Goal: Task Accomplishment & Management: Complete application form

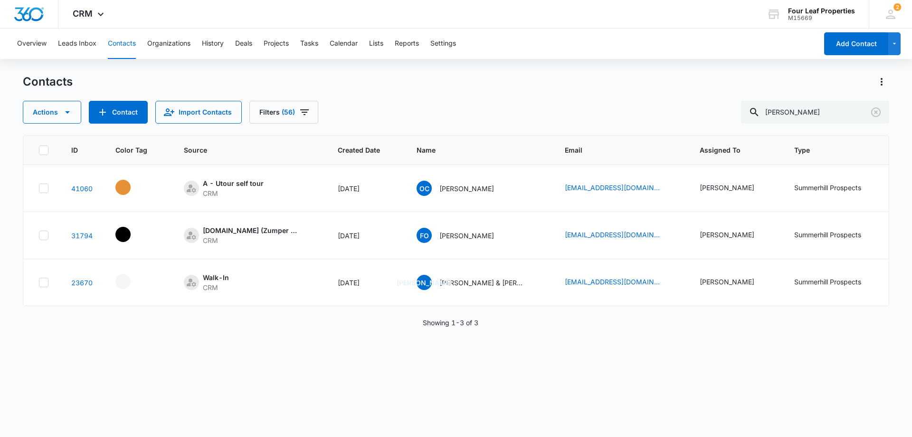
scroll to position [0, 250]
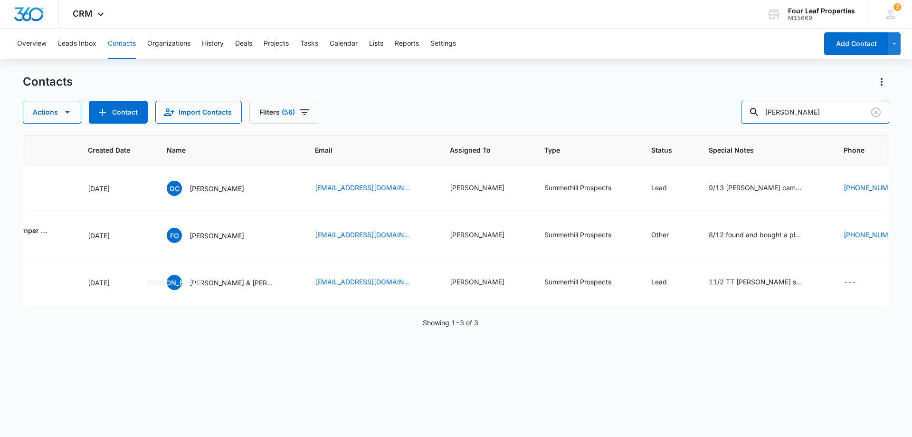
drag, startPoint x: 718, startPoint y: 108, endPoint x: 571, endPoint y: 134, distance: 150.0
click at [574, 132] on div "Contacts Actions Contact Import Contacts Filters (56) [PERSON_NAME] ID Color Ta…" at bounding box center [456, 255] width 867 height 362
type input "9894444866"
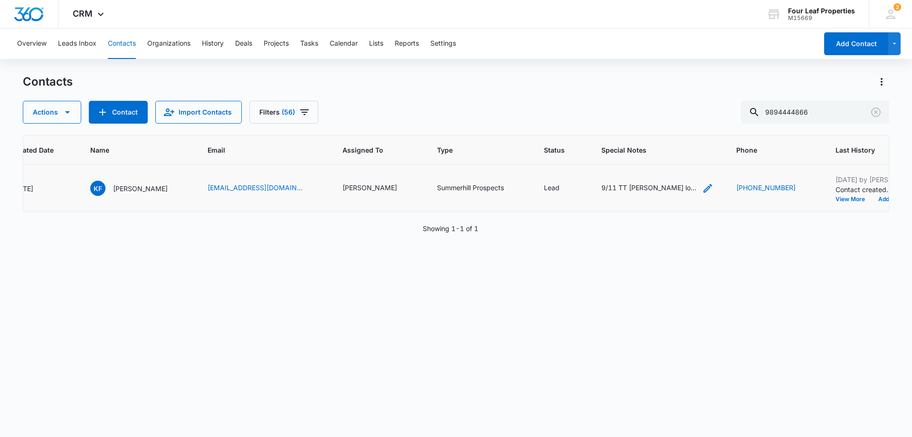
click at [663, 189] on div "9/11 TT [PERSON_NAME] looking for a 4 bedroom has 3 kids husband and mother [DE…" at bounding box center [649, 187] width 95 height 10
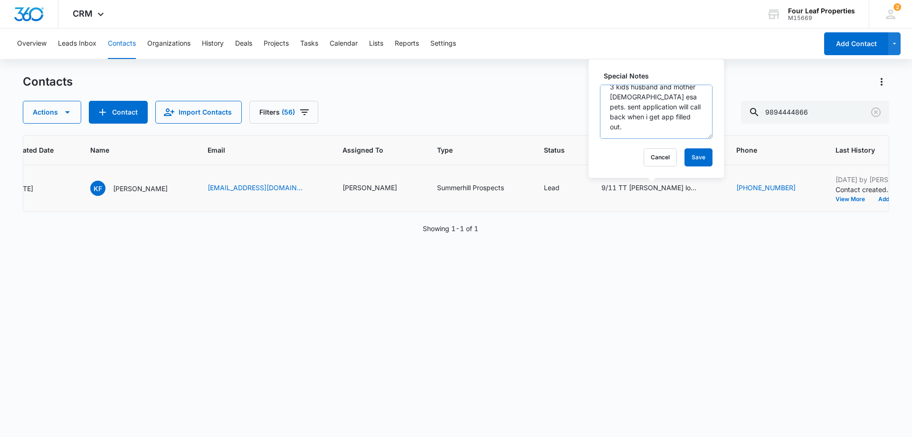
scroll to position [0, 0]
click at [660, 155] on button "Cancel" at bounding box center [660, 157] width 33 height 18
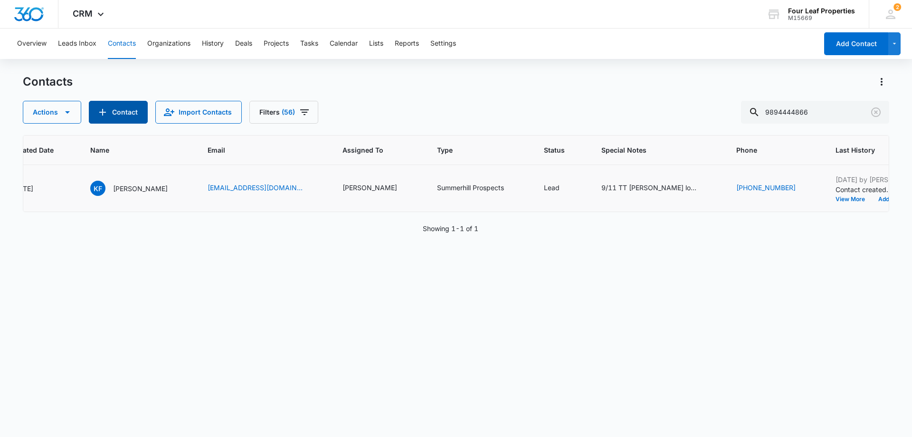
drag, startPoint x: 130, startPoint y: 118, endPoint x: 135, endPoint y: 120, distance: 5.9
click at [135, 120] on button "Contact" at bounding box center [118, 112] width 59 height 23
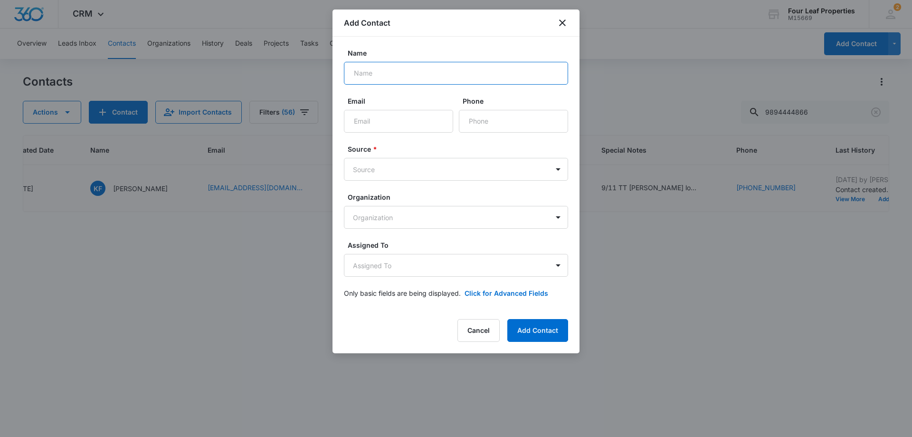
click at [392, 81] on input "Name" at bounding box center [456, 73] width 224 height 23
paste input "[PERSON_NAME]"
type input "[PERSON_NAME]"
click at [400, 128] on input "Email" at bounding box center [398, 121] width 109 height 23
paste input "[EMAIL_ADDRESS][DOMAIN_NAME]"
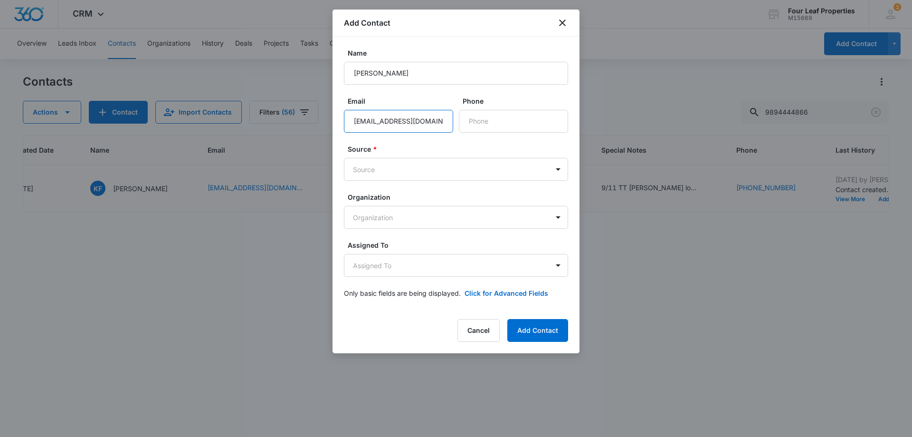
scroll to position [0, 10]
type input "[EMAIL_ADDRESS][DOMAIN_NAME]"
click at [475, 126] on input "Phone" at bounding box center [513, 121] width 109 height 23
paste input "[PHONE_NUMBER]"
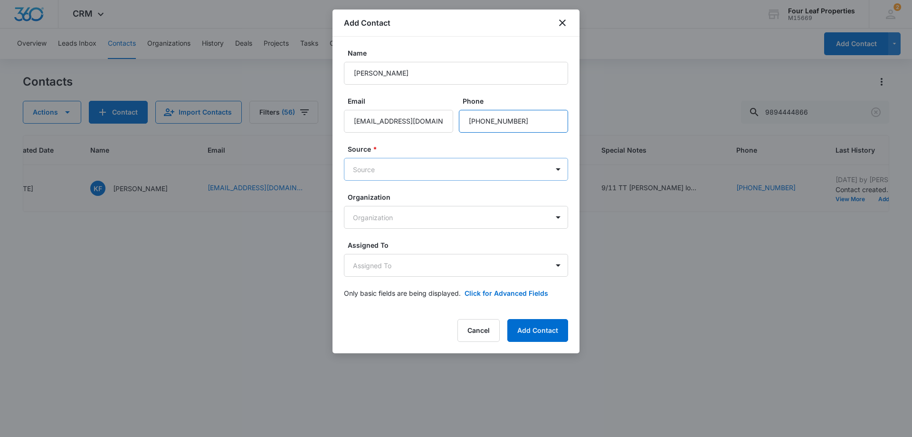
type input "[PHONE_NUMBER]"
click at [426, 171] on body "CRM Apps Reputation Websites Forms CRM Email Social Shop Payments POS Content A…" at bounding box center [456, 218] width 912 height 437
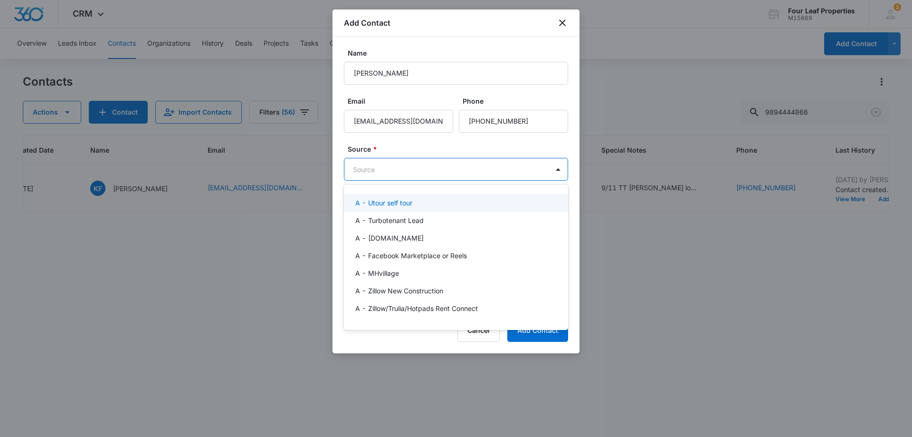
click at [386, 203] on p "A - Utour self tour" at bounding box center [383, 203] width 57 height 10
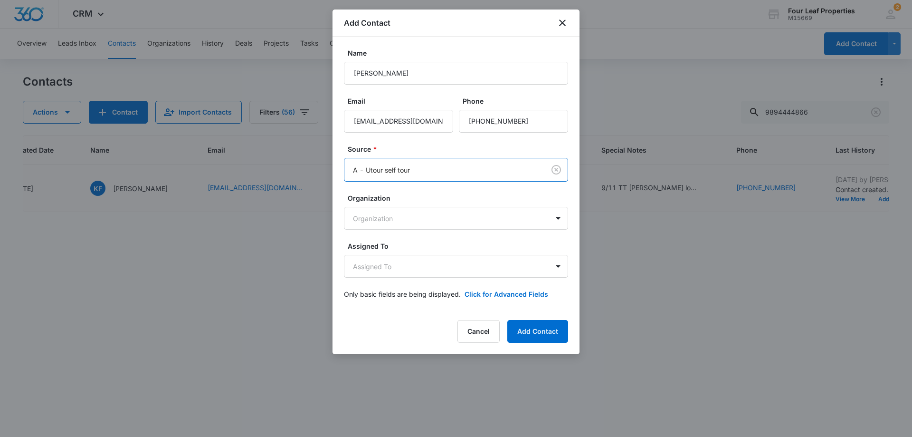
click at [412, 154] on div "Source * option A - Utour self tour, selected. A - Utour self tour" at bounding box center [456, 163] width 224 height 38
click at [414, 217] on body "CRM Apps Reputation Websites Forms CRM Email Social Shop Payments POS Content A…" at bounding box center [456, 218] width 912 height 437
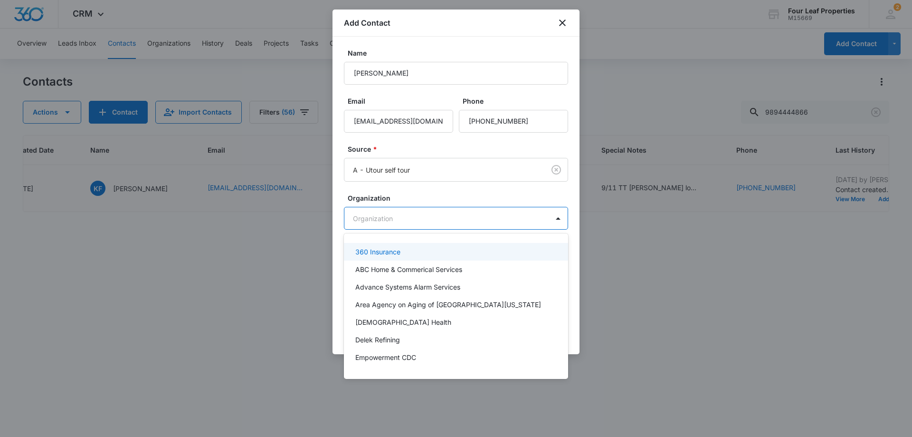
click at [421, 195] on div at bounding box center [456, 218] width 912 height 437
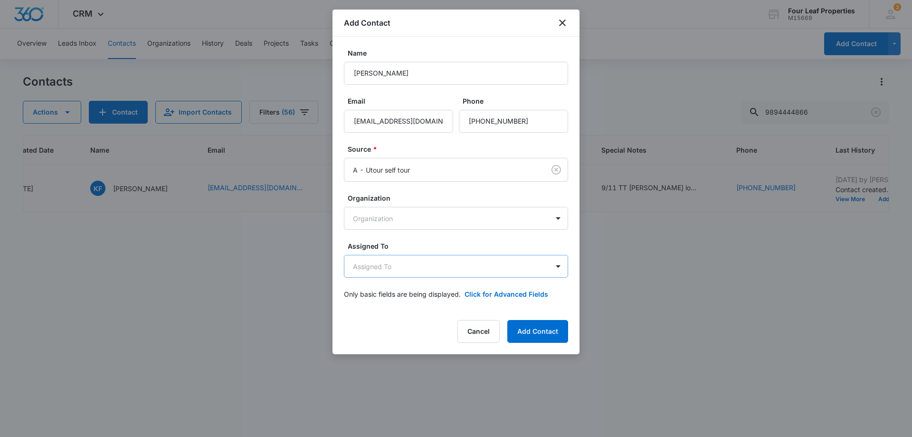
click at [423, 258] on body "CRM Apps Reputation Websites Forms CRM Email Social Shop Payments POS Content A…" at bounding box center [456, 218] width 912 height 437
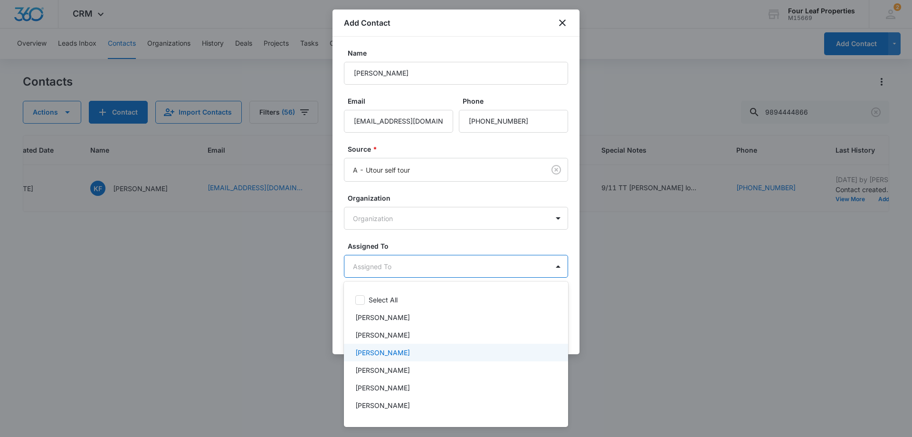
click at [408, 349] on p "[PERSON_NAME]" at bounding box center [382, 352] width 55 height 10
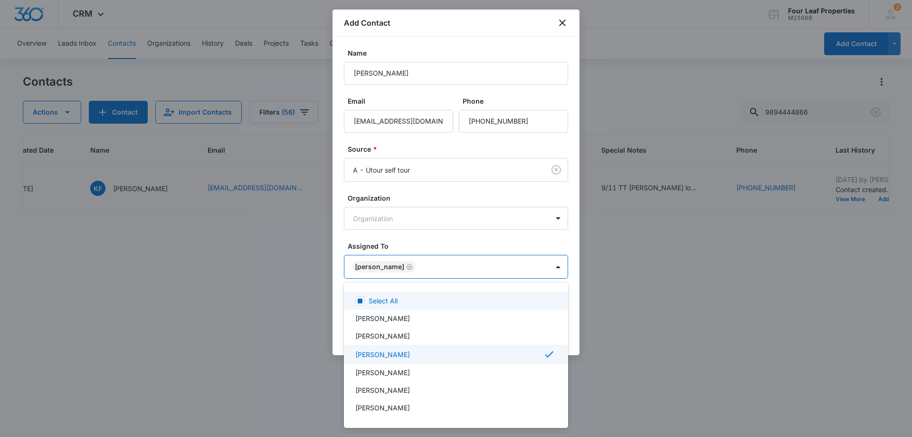
click at [436, 241] on div at bounding box center [456, 218] width 912 height 437
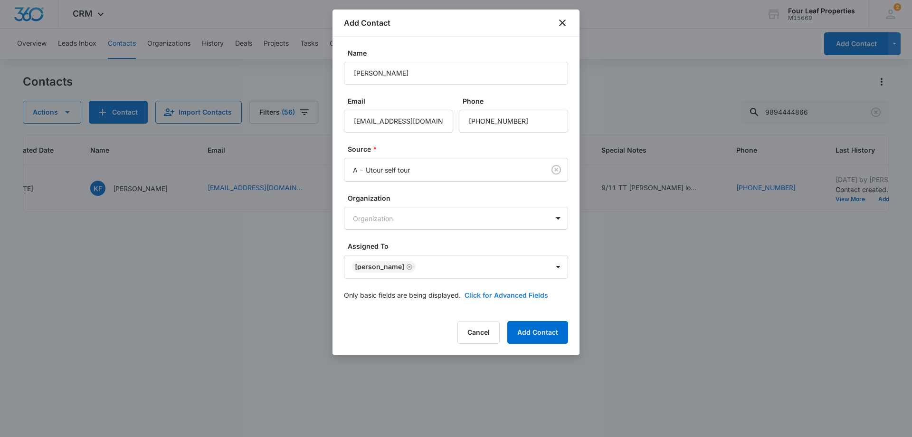
click at [492, 296] on button "Click for Advanced Fields" at bounding box center [507, 295] width 84 height 10
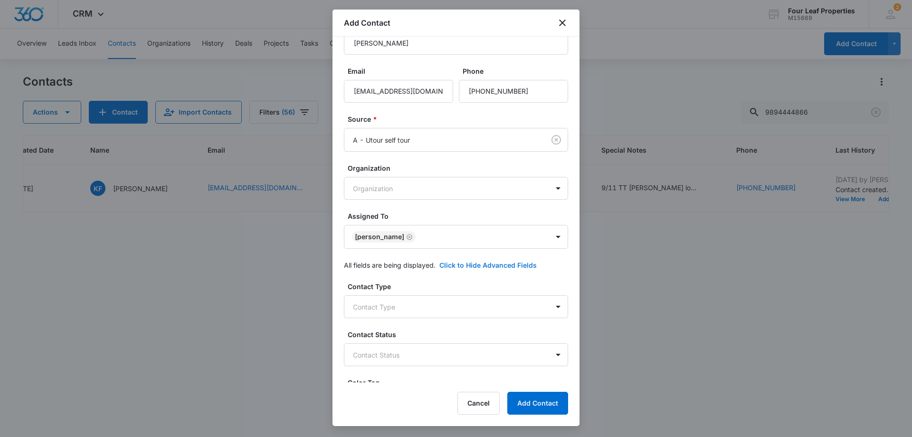
scroll to position [143, 0]
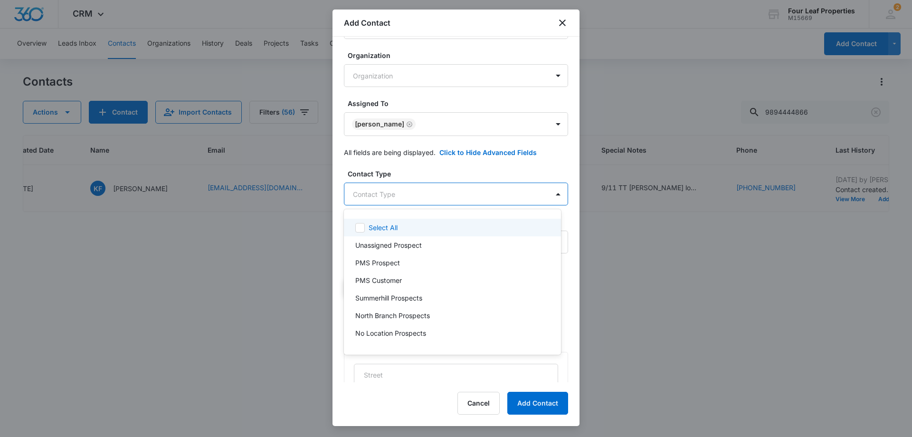
click at [433, 195] on body "CRM Apps Reputation Websites Forms CRM Email Social Shop Payments POS Content A…" at bounding box center [456, 218] width 912 height 437
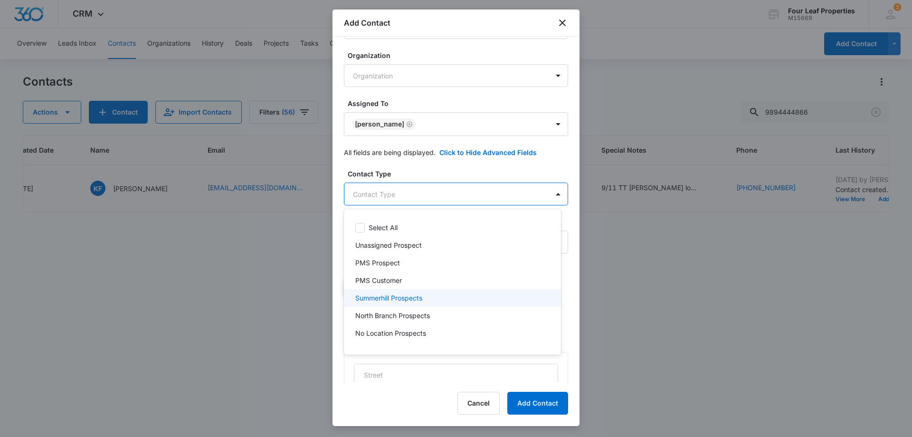
click at [431, 297] on div "Summerhill Prospects" at bounding box center [451, 298] width 192 height 10
drag, startPoint x: 445, startPoint y: 165, endPoint x: 444, endPoint y: 171, distance: 5.3
click at [445, 167] on div at bounding box center [456, 218] width 912 height 437
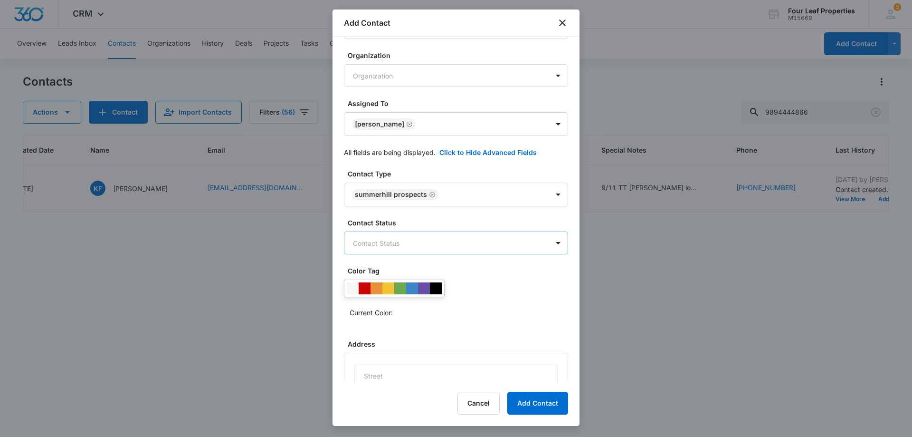
click at [442, 249] on body "CRM Apps Reputation Websites Forms CRM Email Social Shop Payments POS Content A…" at bounding box center [456, 218] width 912 height 437
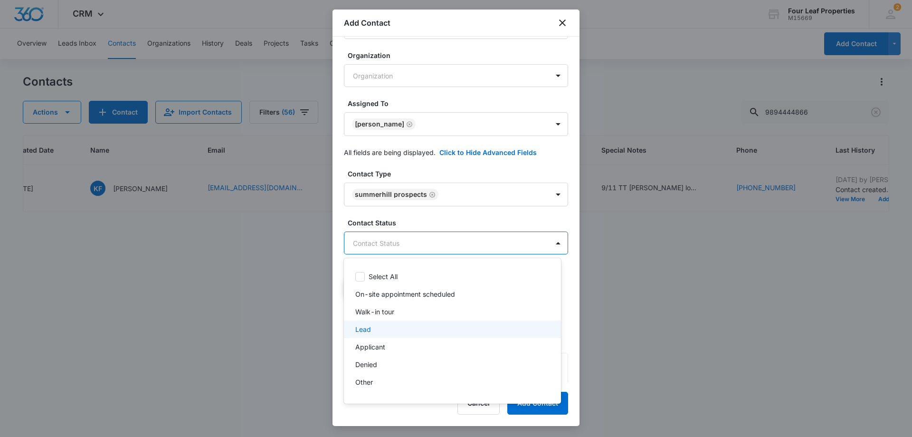
click at [425, 325] on div "Lead" at bounding box center [451, 329] width 192 height 10
click at [450, 228] on div at bounding box center [456, 218] width 912 height 437
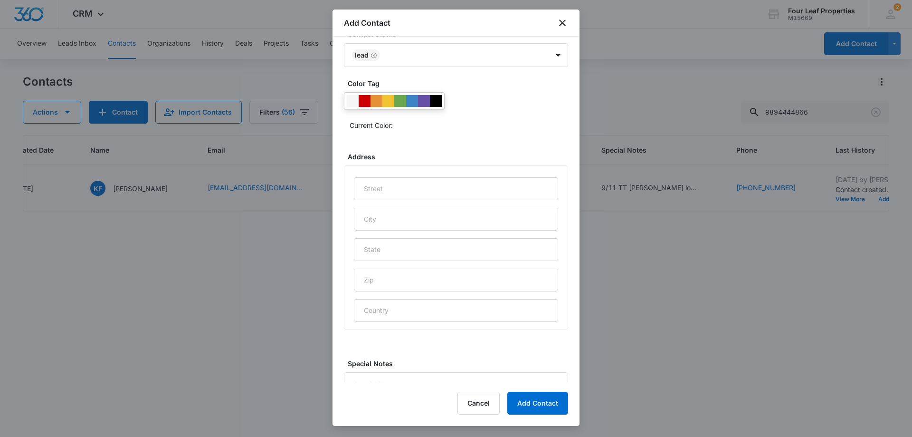
scroll to position [375, 0]
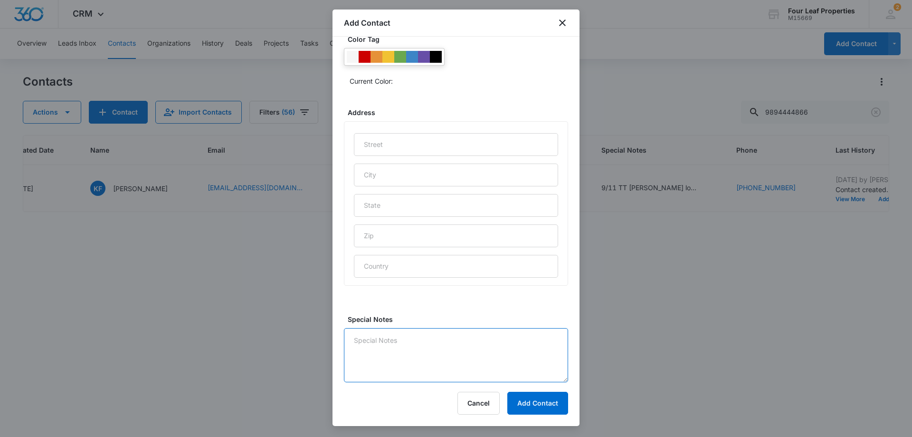
click at [423, 345] on textarea "Special Notes" at bounding box center [456, 355] width 224 height 54
type textarea "9/15 LM will follow up"
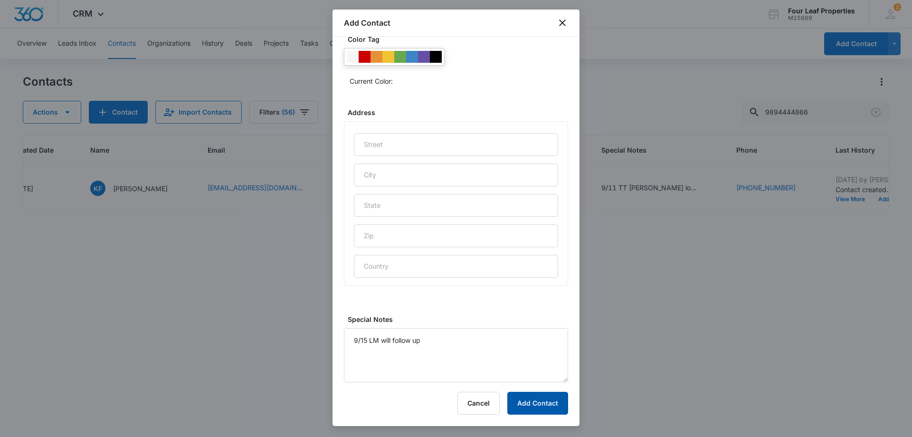
click at [551, 404] on button "Add Contact" at bounding box center [537, 403] width 61 height 23
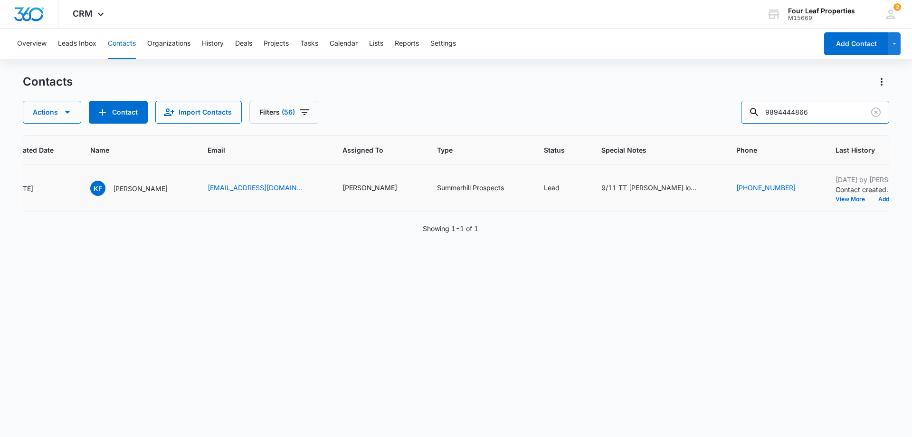
drag, startPoint x: 830, startPoint y: 112, endPoint x: 716, endPoint y: 115, distance: 114.5
click at [716, 115] on div "Actions Contact Import Contacts Filters [PHONE_NUMBER]" at bounding box center [456, 112] width 867 height 23
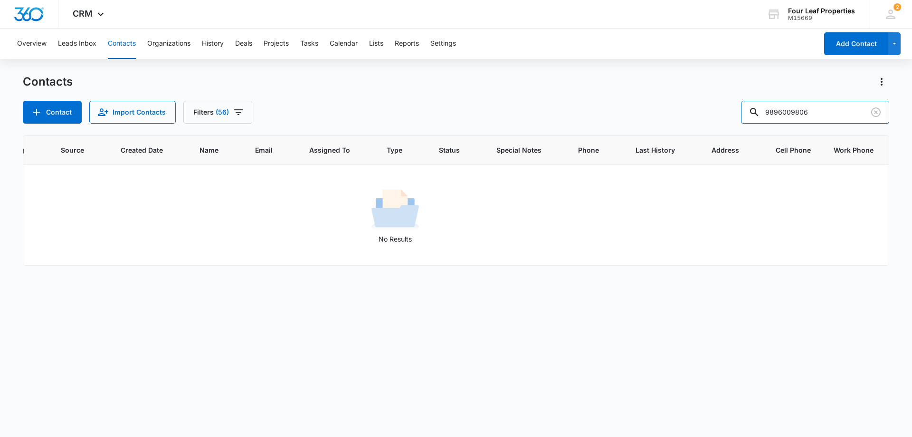
scroll to position [0, 122]
type input "9"
type input "[PERSON_NAME]"
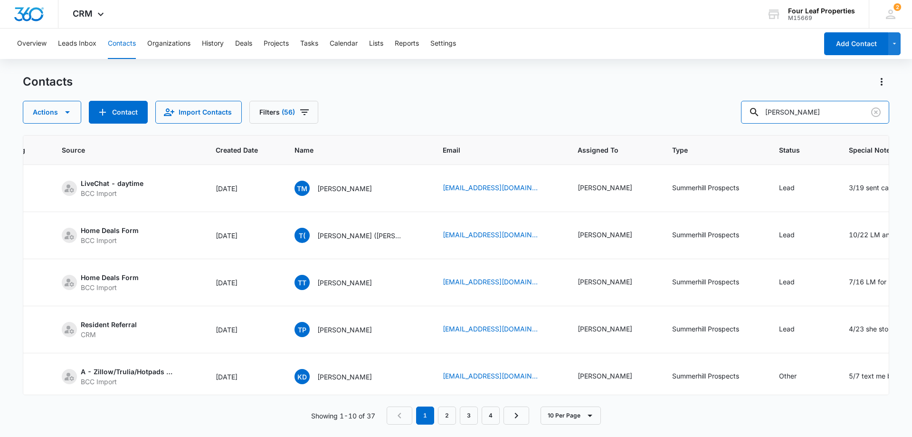
drag, startPoint x: 824, startPoint y: 114, endPoint x: 621, endPoint y: 144, distance: 205.1
click at [621, 144] on div "Contacts Actions Contact Import Contacts Filters (56) [PERSON_NAME] ID Color Ta…" at bounding box center [456, 255] width 867 height 362
click at [118, 105] on button "Contact" at bounding box center [118, 112] width 59 height 23
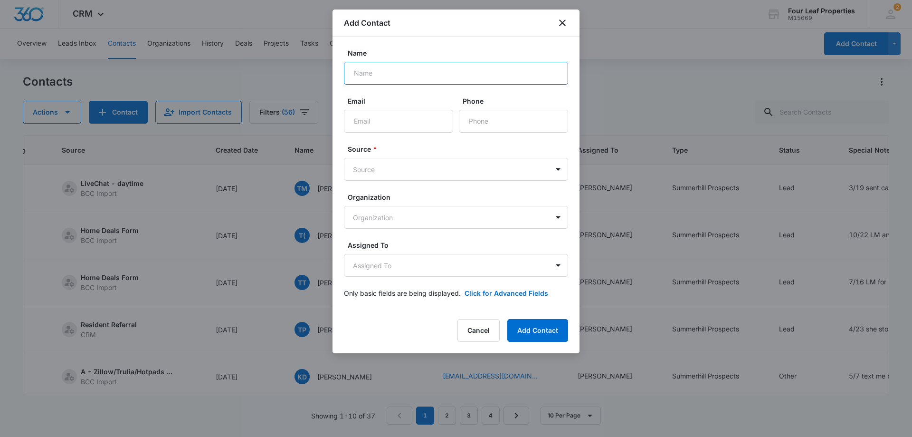
paste input "Thanks for reaching out. I left you a message [DATE] as well and hope to connec…"
type input "Thanks for reaching out. I left you a message [DATE] as well and hope to connec…"
drag, startPoint x: 558, startPoint y: 72, endPoint x: 3, endPoint y: 115, distance: 556.7
click at [0, 122] on body "CRM Apps Reputation Websites Forms CRM Email Social Shop Payments POS Content A…" at bounding box center [456, 218] width 912 height 437
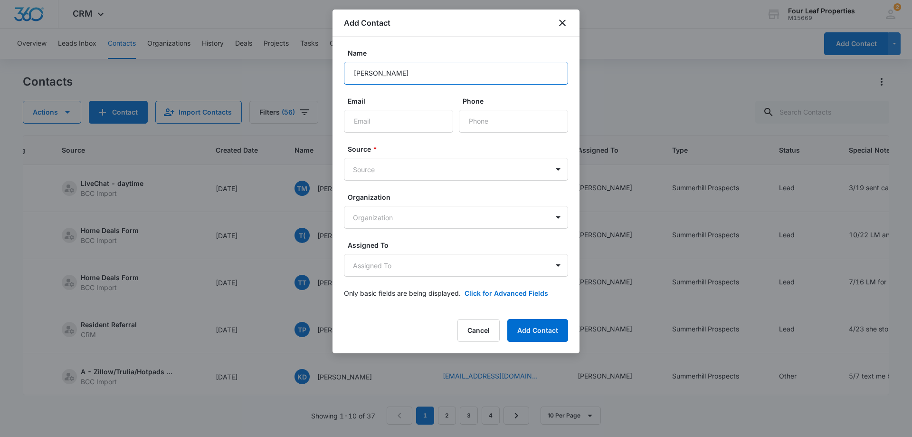
type input "[PERSON_NAME]"
paste input "[EMAIL_ADDRESS][DOMAIN_NAME]"
type input "[EMAIL_ADDRESS][DOMAIN_NAME]"
click at [474, 124] on input "Phone" at bounding box center [513, 121] width 109 height 23
paste input "[PHONE_NUMBER]"
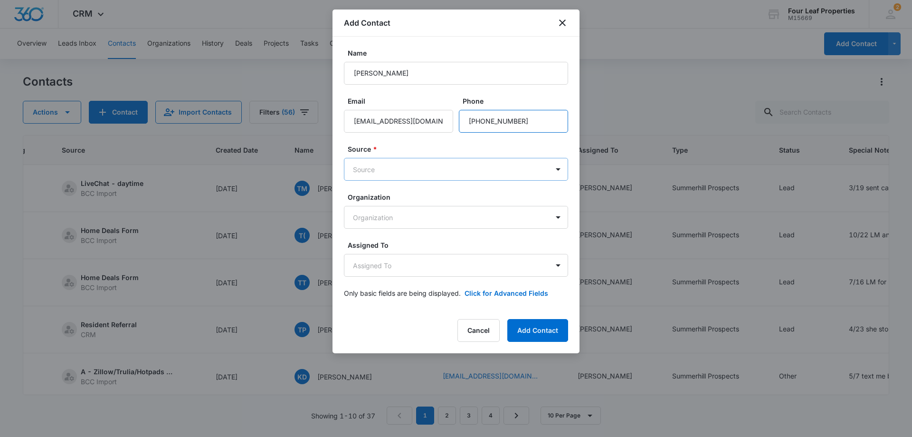
type input "[PHONE_NUMBER]"
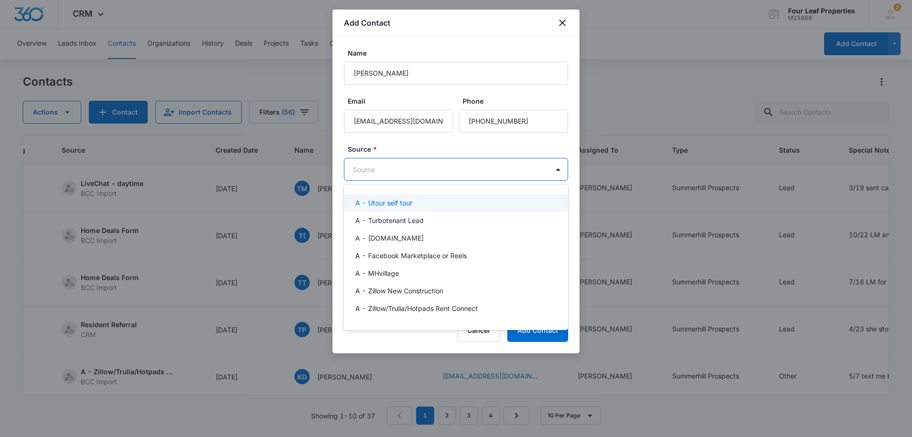
click at [418, 169] on body "CRM Apps Reputation Websites Forms CRM Email Social Shop Payments POS Content A…" at bounding box center [456, 218] width 912 height 437
click at [433, 303] on p "A - Zillow/Trulia/Hotpads Rent Connect" at bounding box center [416, 308] width 123 height 10
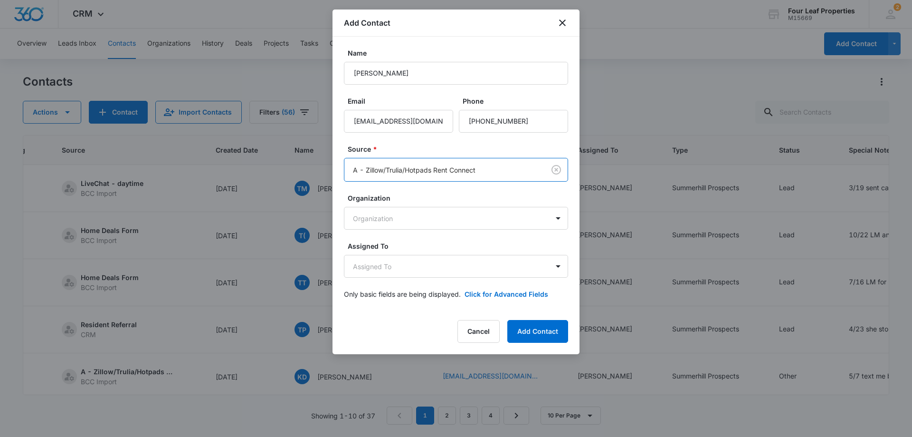
click at [419, 150] on label "Source *" at bounding box center [460, 149] width 224 height 10
click at [408, 213] on body "CRM Apps Reputation Websites Forms CRM Email Social Shop Payments POS Content A…" at bounding box center [456, 218] width 912 height 437
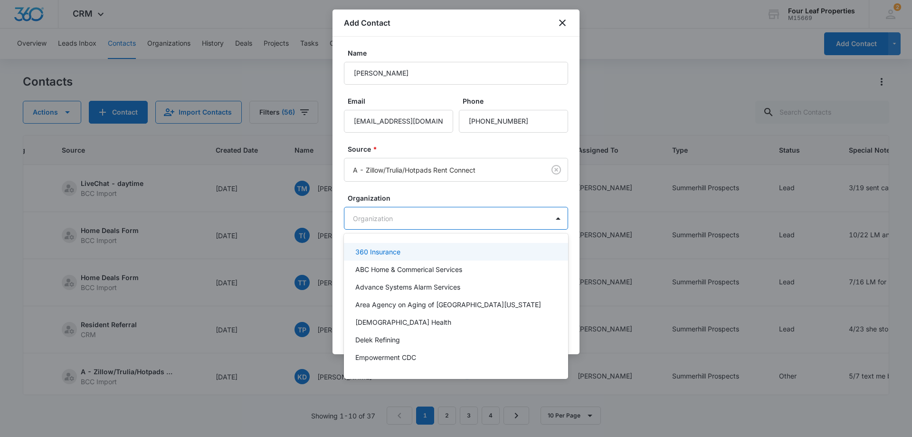
click at [429, 202] on div at bounding box center [456, 218] width 912 height 437
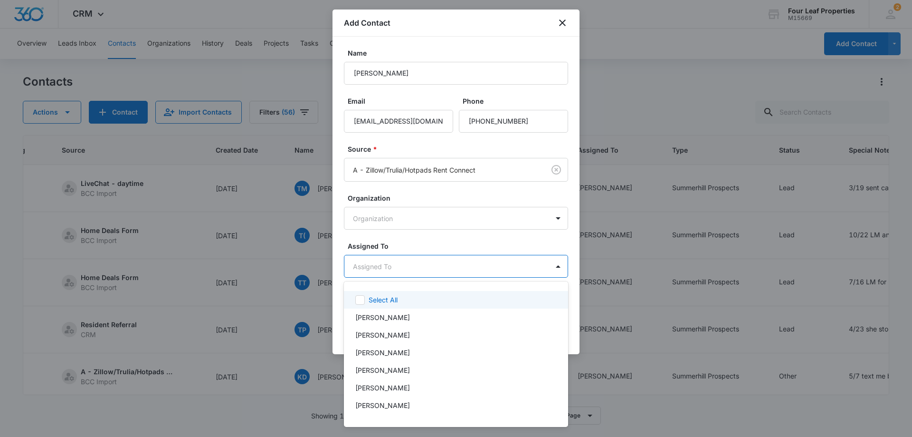
click at [428, 270] on body "CRM Apps Reputation Websites Forms CRM Email Social Shop Payments POS Content A…" at bounding box center [456, 218] width 912 height 437
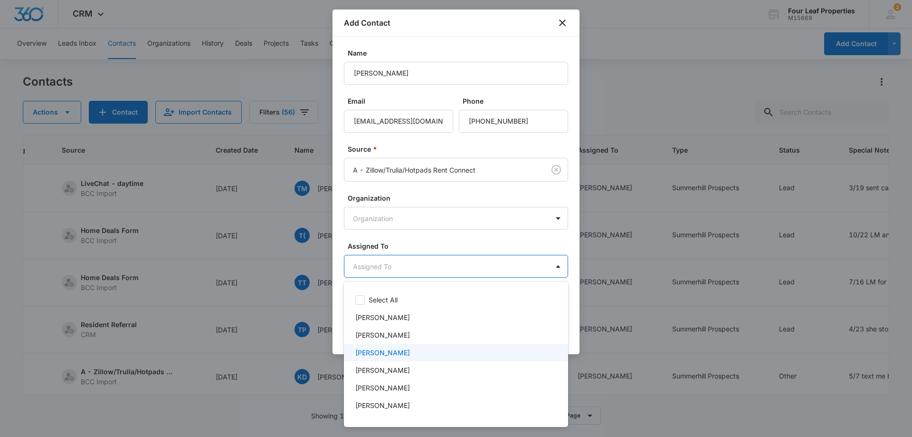
click at [383, 352] on p "[PERSON_NAME]" at bounding box center [382, 352] width 55 height 10
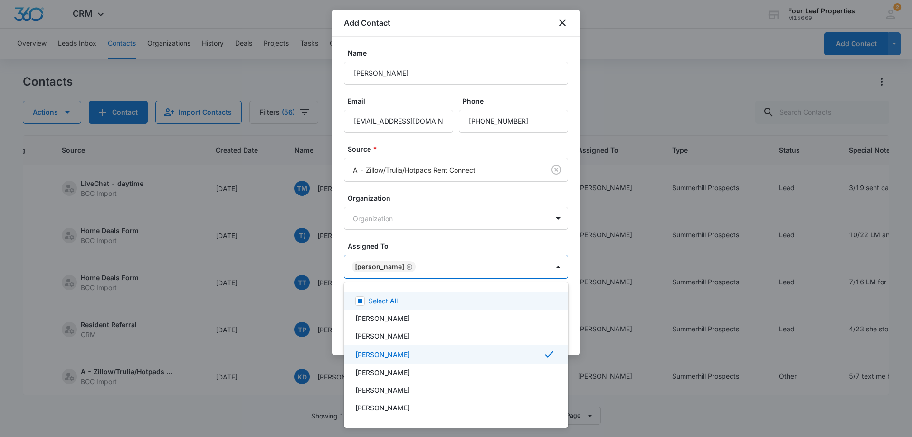
click at [446, 252] on div at bounding box center [456, 218] width 912 height 437
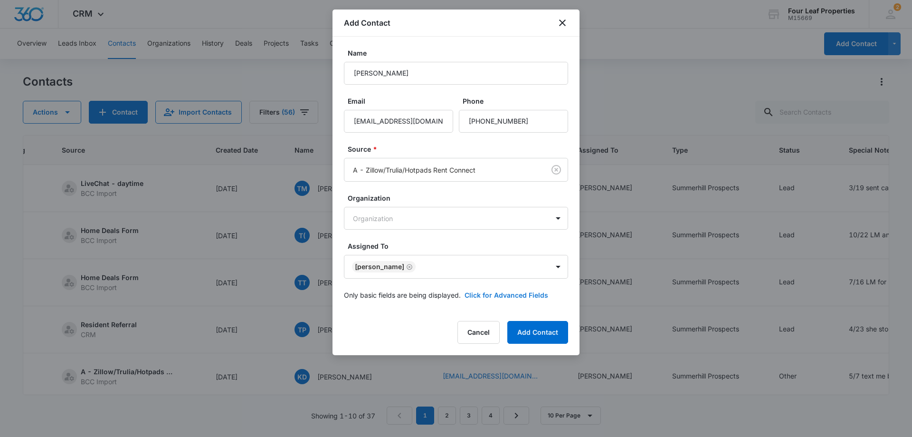
click at [492, 296] on button "Click for Advanced Fields" at bounding box center [507, 295] width 84 height 10
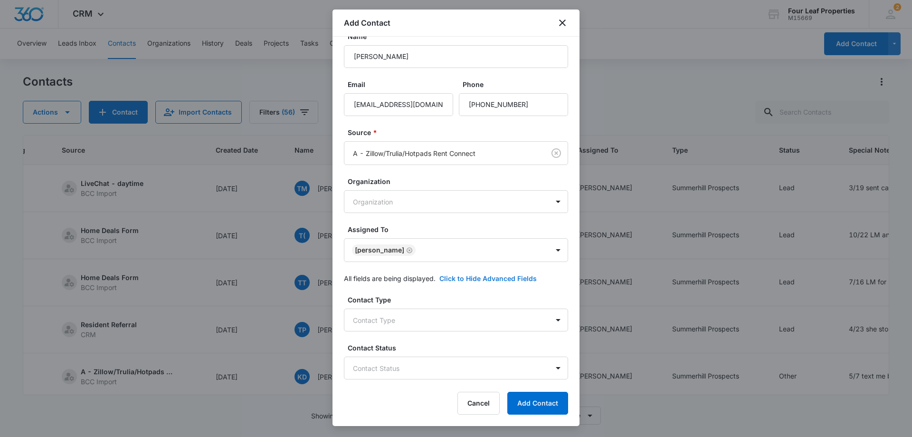
scroll to position [190, 0]
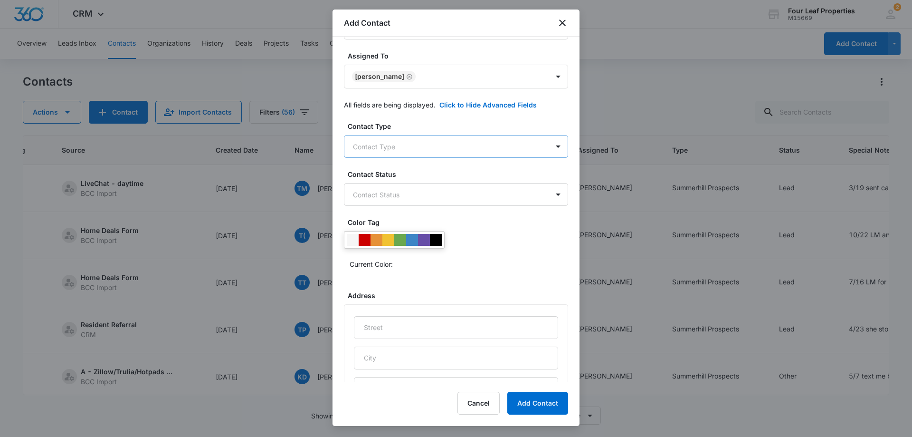
click at [417, 143] on body "CRM Apps Reputation Websites Forms CRM Email Social Shop Payments POS Content A…" at bounding box center [456, 218] width 912 height 437
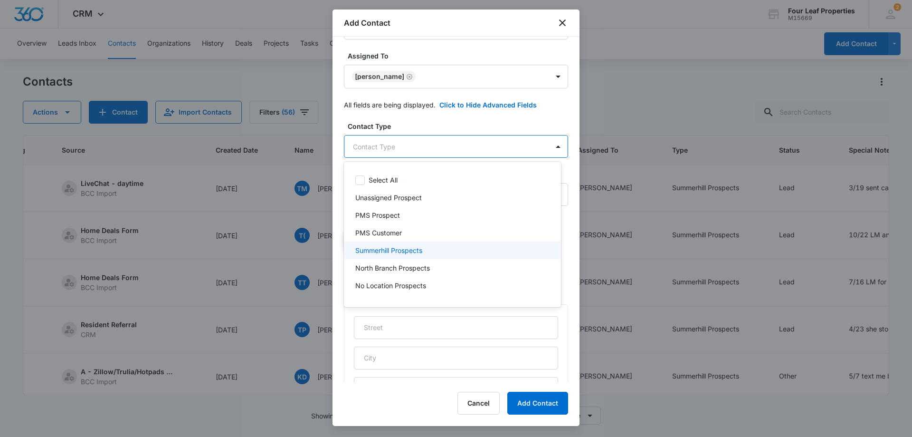
click at [412, 245] on div "Summerhill Prospects" at bounding box center [452, 250] width 217 height 18
click at [448, 131] on div at bounding box center [456, 218] width 912 height 437
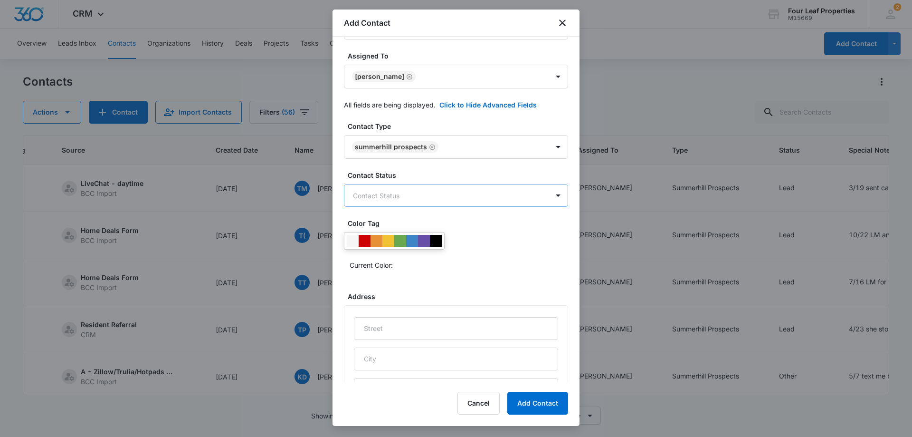
click at [440, 186] on body "CRM Apps Reputation Websites Forms CRM Email Social Shop Payments POS Content A…" at bounding box center [456, 218] width 912 height 437
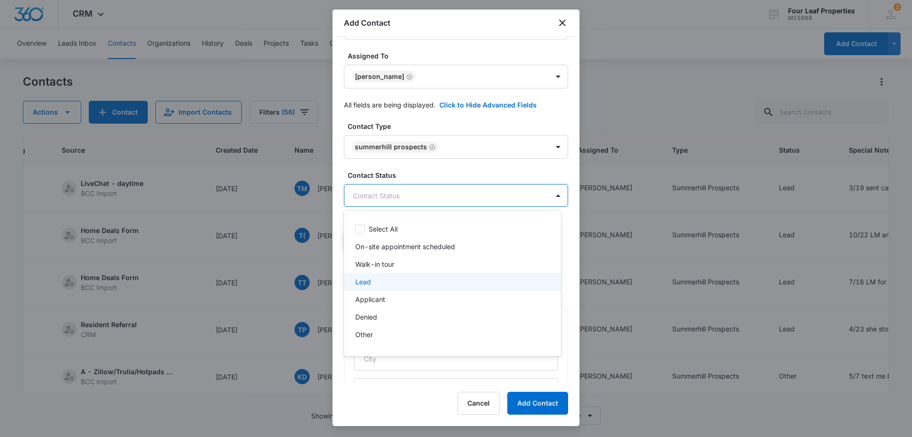
click at [427, 277] on div "Lead" at bounding box center [451, 282] width 192 height 10
click at [460, 174] on div at bounding box center [456, 218] width 912 height 437
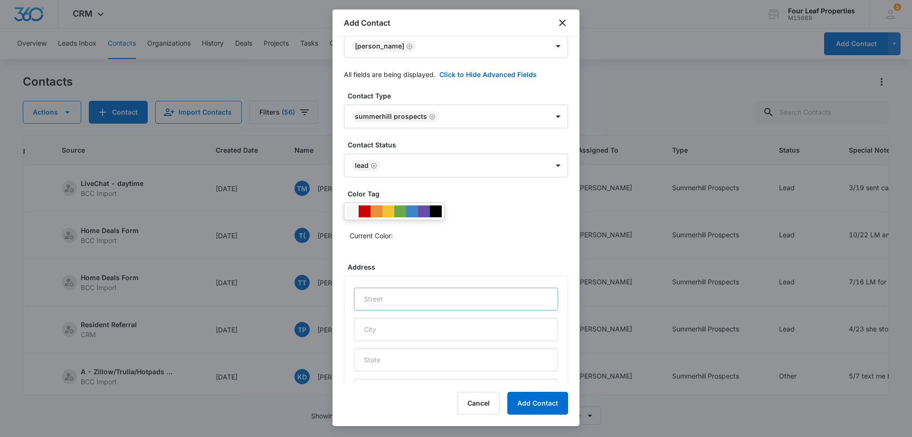
scroll to position [375, 0]
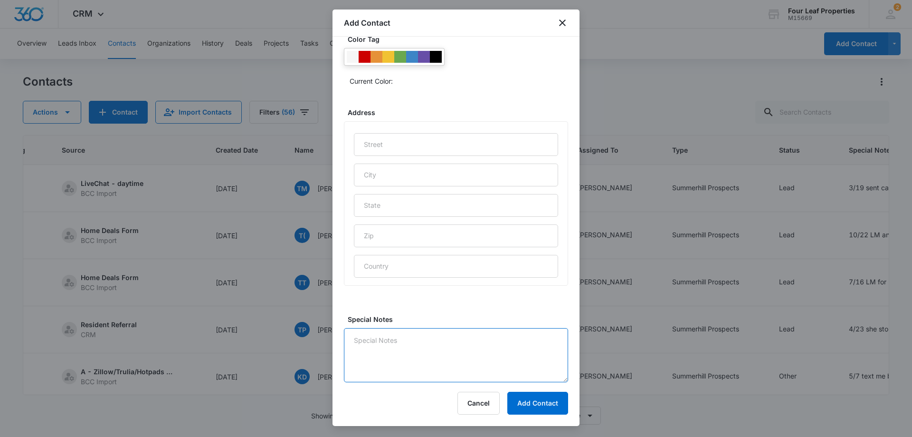
click at [441, 335] on textarea "Special Notes" at bounding box center [456, 355] width 224 height 54
type textarea "9/15 LM and replied on zillow"
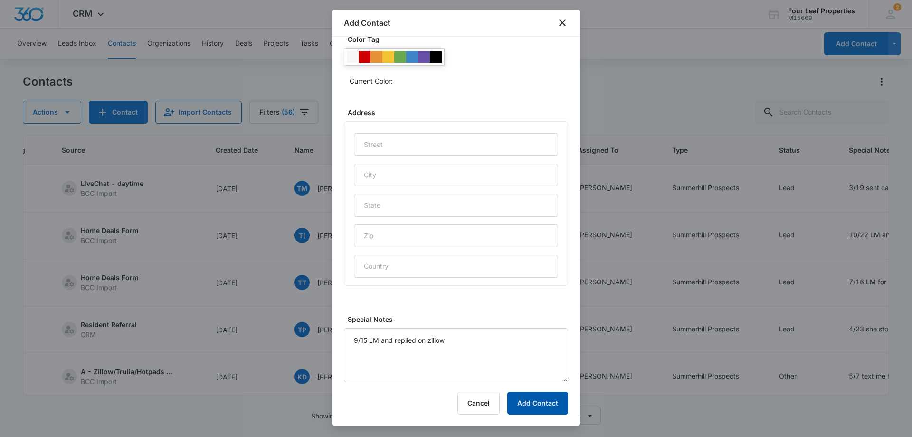
click at [522, 402] on button "Add Contact" at bounding box center [537, 403] width 61 height 23
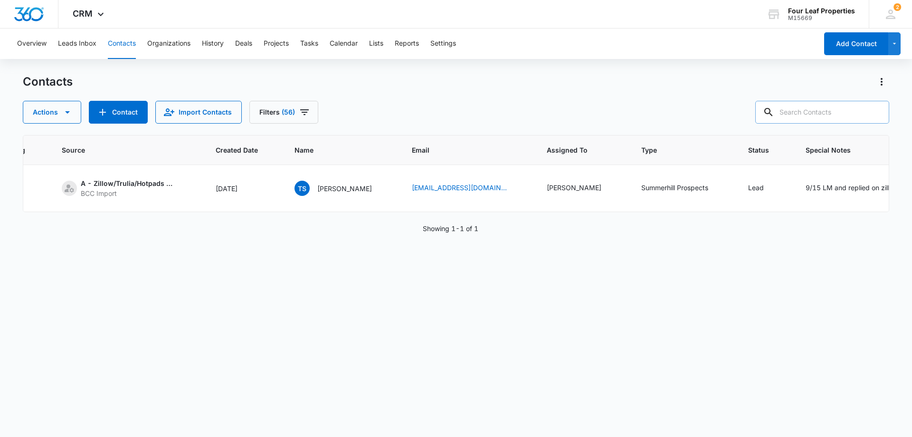
click at [815, 113] on input "text" at bounding box center [823, 112] width 134 height 23
paste input "9893290392"
type input "9893290392"
drag, startPoint x: 800, startPoint y: 116, endPoint x: 684, endPoint y: 120, distance: 116.0
click at [688, 120] on div "Actions Contact Import Contacts Filters [PHONE_NUMBER]" at bounding box center [456, 112] width 867 height 23
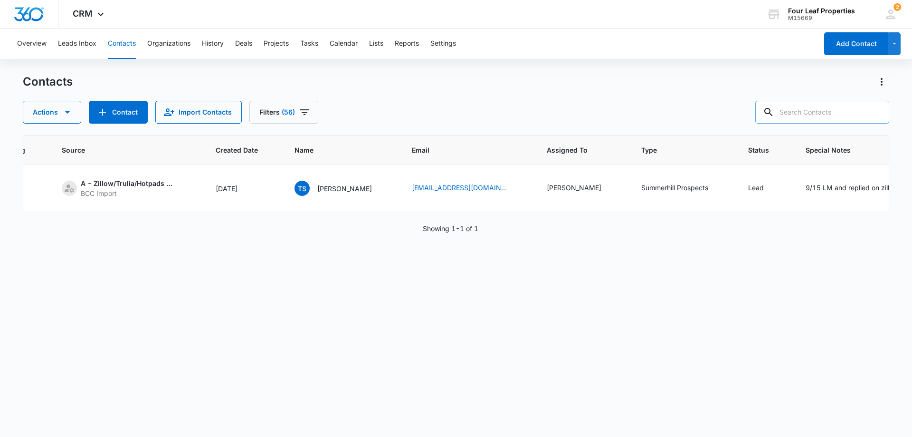
paste input "[PERSON_NAME]"
type input "[PERSON_NAME]"
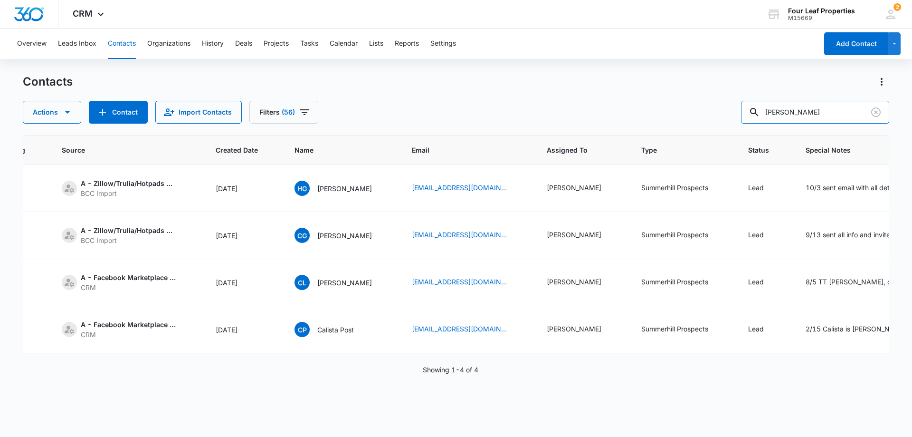
drag, startPoint x: 821, startPoint y: 115, endPoint x: 702, endPoint y: 119, distance: 118.9
click at [710, 117] on div "Actions Contact Import Contacts Filters (56) [PERSON_NAME]" at bounding box center [456, 112] width 867 height 23
click at [109, 112] on button "Contact" at bounding box center [118, 112] width 59 height 23
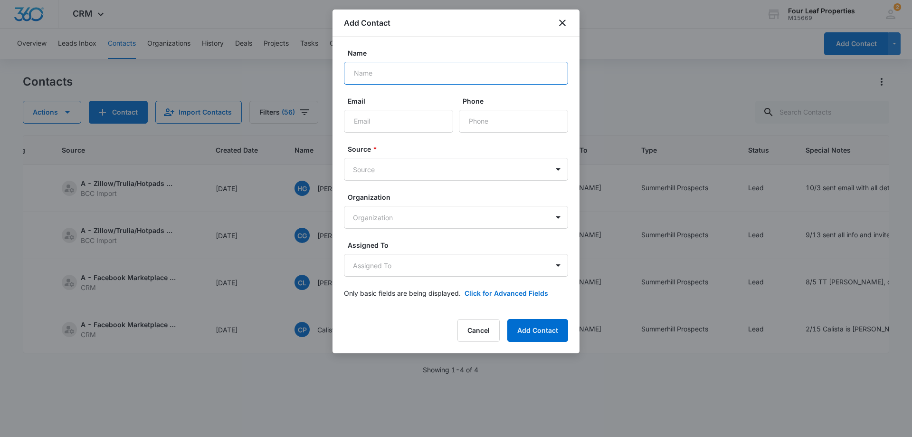
paste input "[PERSON_NAME]"
type input "[PERSON_NAME]"
click at [387, 118] on input "Email" at bounding box center [398, 121] width 109 height 23
paste input "[EMAIL_ADDRESS][DOMAIN_NAME]"
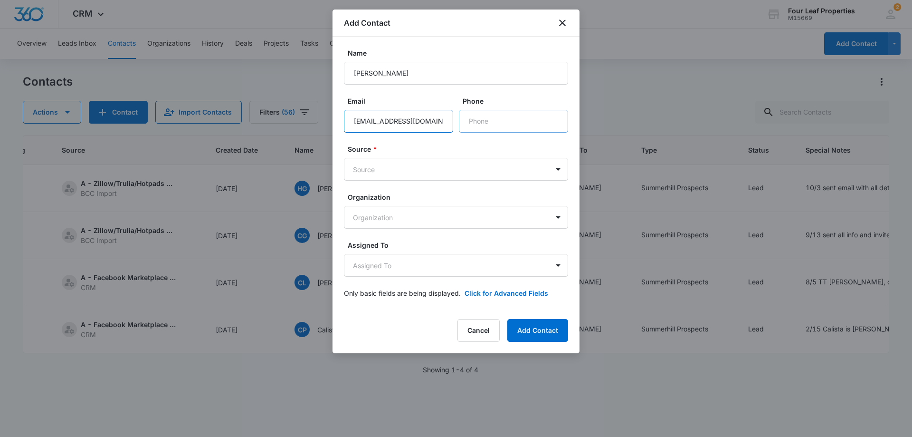
type input "[EMAIL_ADDRESS][DOMAIN_NAME]"
click at [489, 118] on input "Phone" at bounding box center [513, 121] width 109 height 23
paste input "[PHONE_NUMBER]"
type input "[PHONE_NUMBER]"
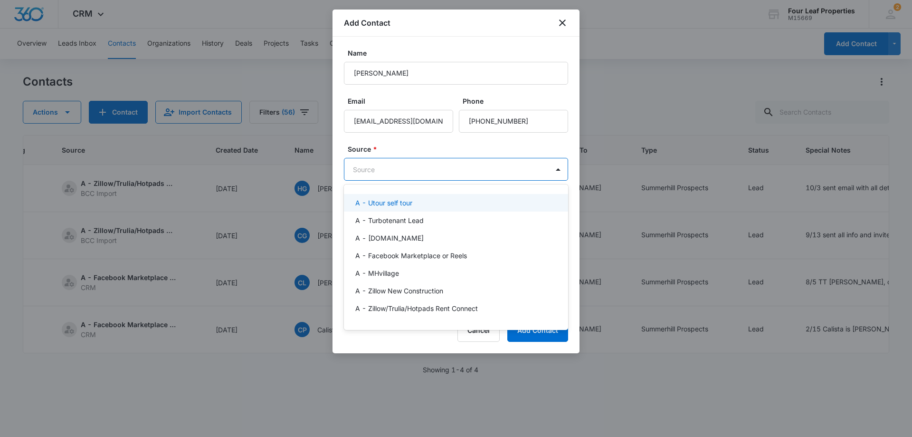
click at [418, 169] on body "CRM Apps Reputation Websites Forms CRM Email Social Shop Payments POS Content A…" at bounding box center [456, 218] width 912 height 437
click at [397, 208] on div "A - Utour self tour" at bounding box center [456, 203] width 224 height 18
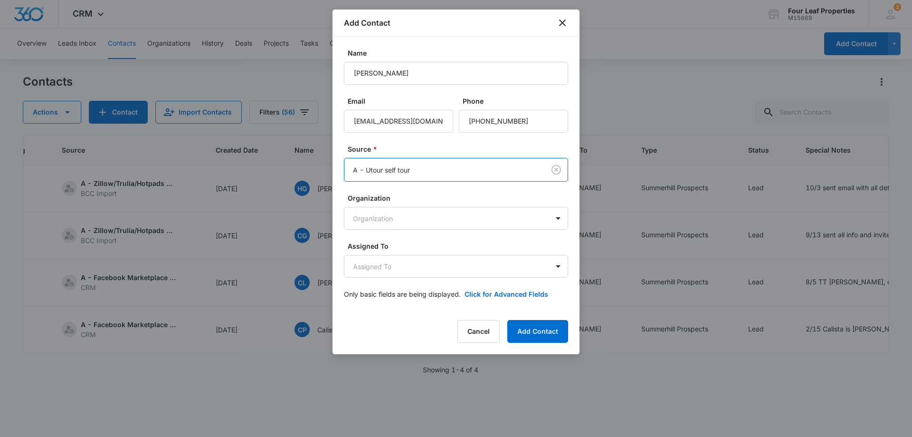
click at [423, 152] on label "Source *" at bounding box center [460, 149] width 224 height 10
click at [419, 265] on body "CRM Apps Reputation Websites Forms CRM Email Social Shop Payments POS Content A…" at bounding box center [456, 218] width 912 height 437
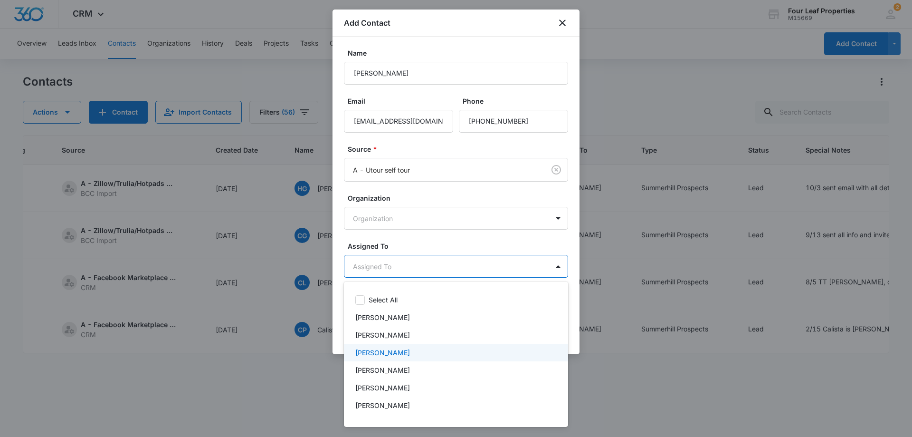
click at [410, 351] on p "[PERSON_NAME]" at bounding box center [382, 352] width 55 height 10
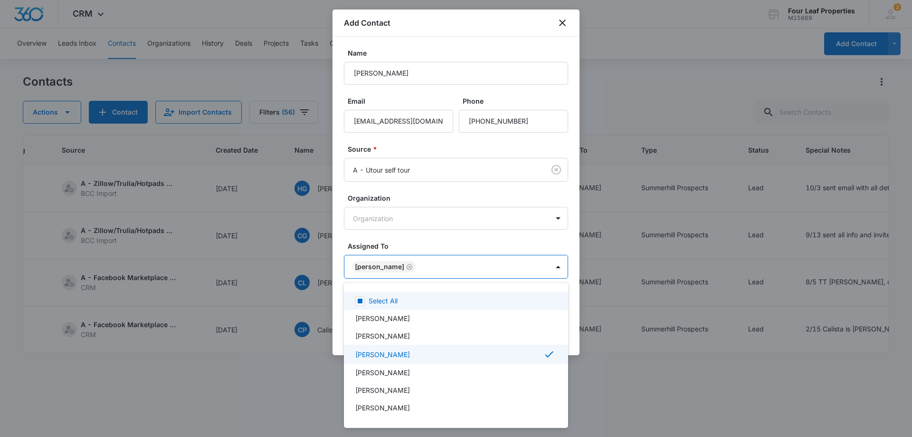
click at [447, 247] on div at bounding box center [456, 218] width 912 height 437
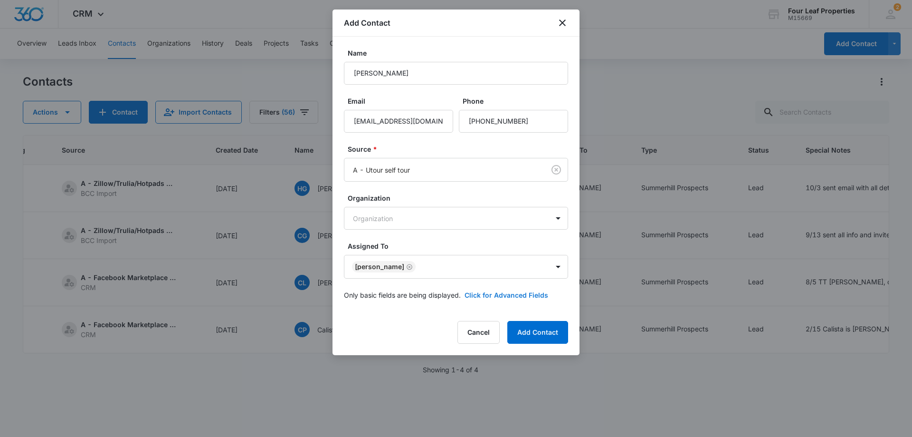
click at [482, 290] on button "Click for Advanced Fields" at bounding box center [507, 295] width 84 height 10
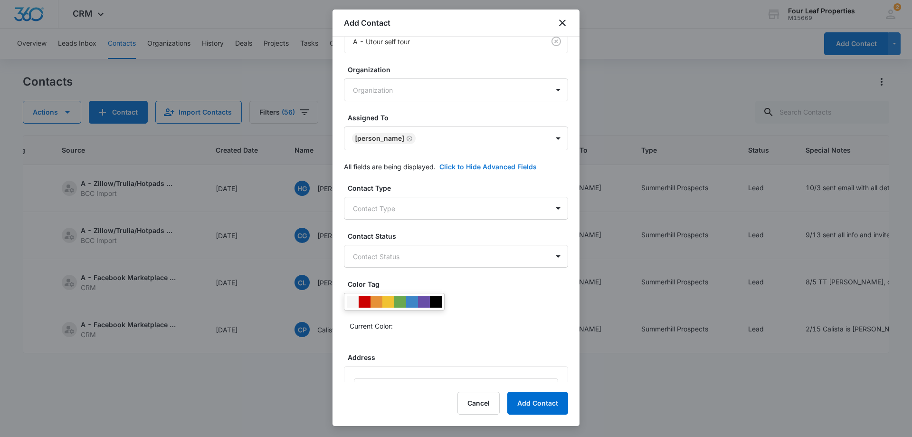
scroll to position [143, 0]
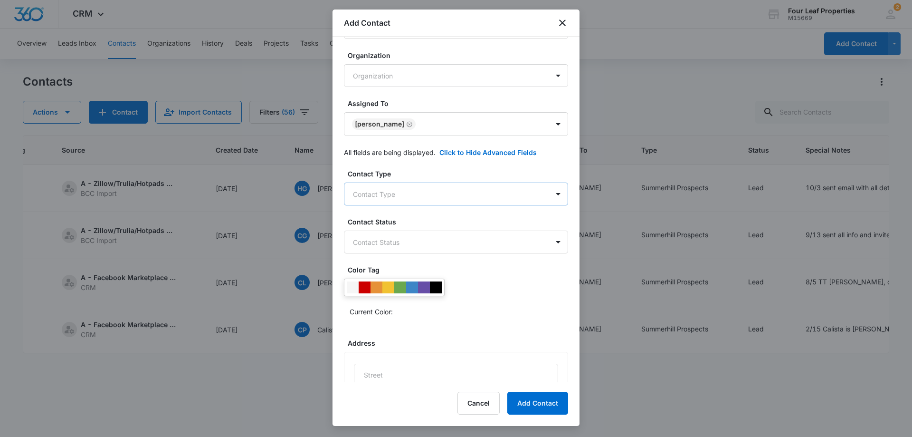
click at [403, 192] on body "CRM Apps Reputation Websites Forms CRM Email Social Shop Payments POS Content A…" at bounding box center [456, 218] width 912 height 437
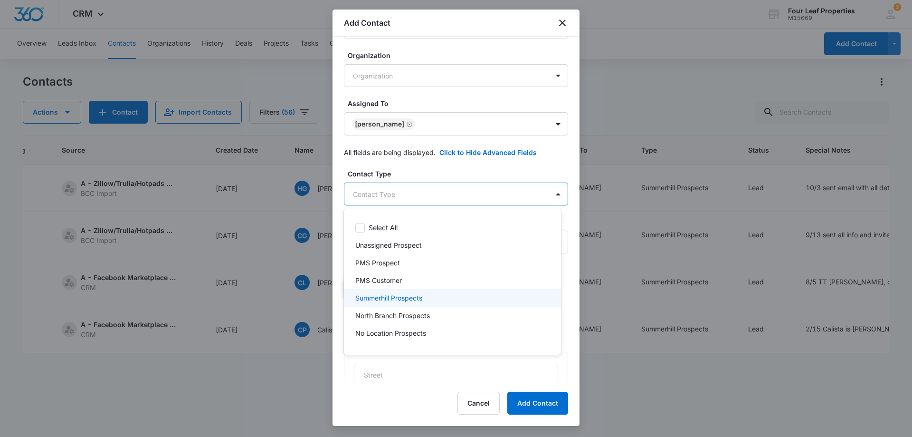
click at [404, 297] on p "Summerhill Prospects" at bounding box center [388, 298] width 67 height 10
click at [432, 184] on div at bounding box center [456, 218] width 912 height 437
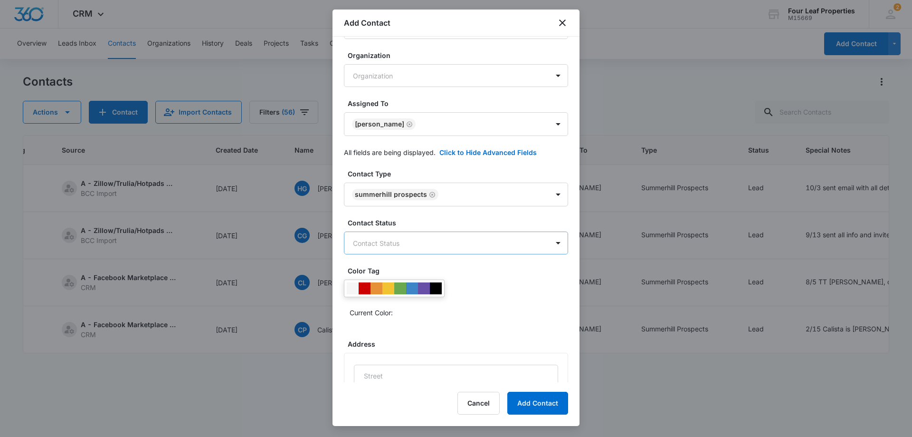
click at [444, 249] on body "CRM Apps Reputation Websites Forms CRM Email Social Shop Payments POS Content A…" at bounding box center [456, 218] width 912 height 437
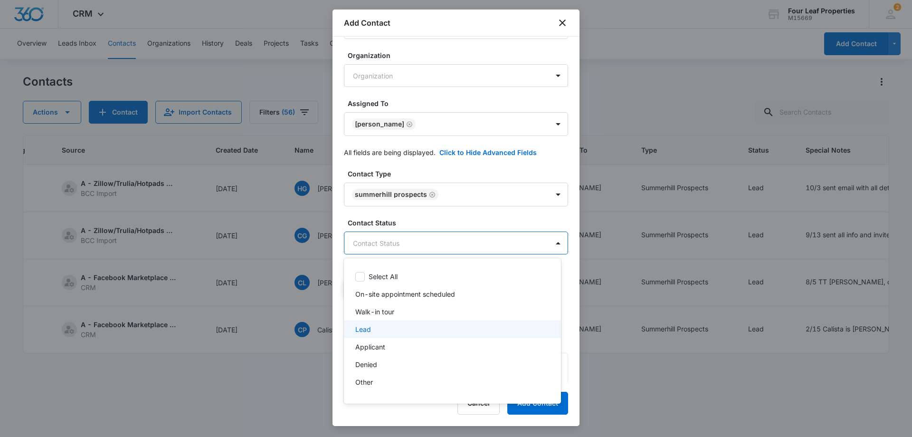
click at [429, 324] on div "Lead" at bounding box center [452, 329] width 217 height 18
click at [441, 225] on div at bounding box center [456, 218] width 912 height 437
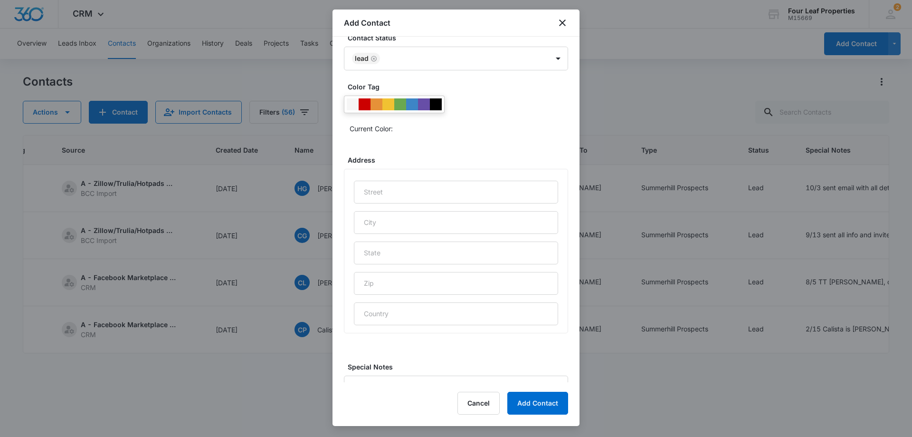
scroll to position [375, 0]
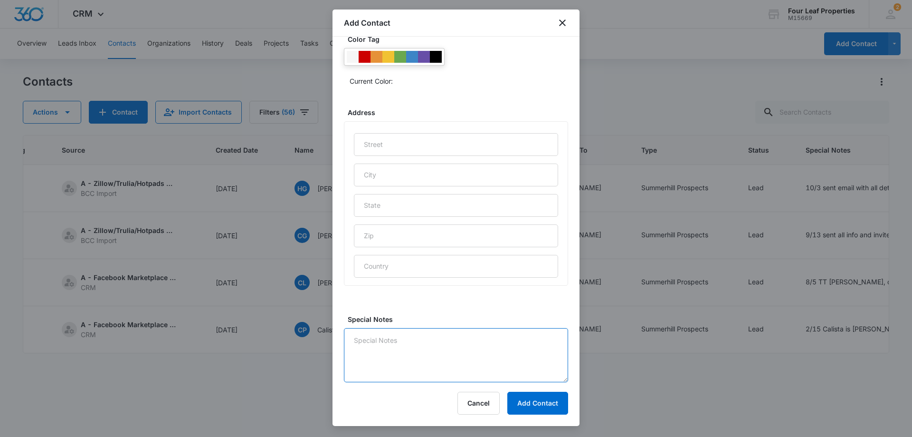
click at [433, 334] on textarea "Special Notes" at bounding box center [456, 355] width 224 height 54
type textarea "9/15 missed utour LM will try to reach back out"
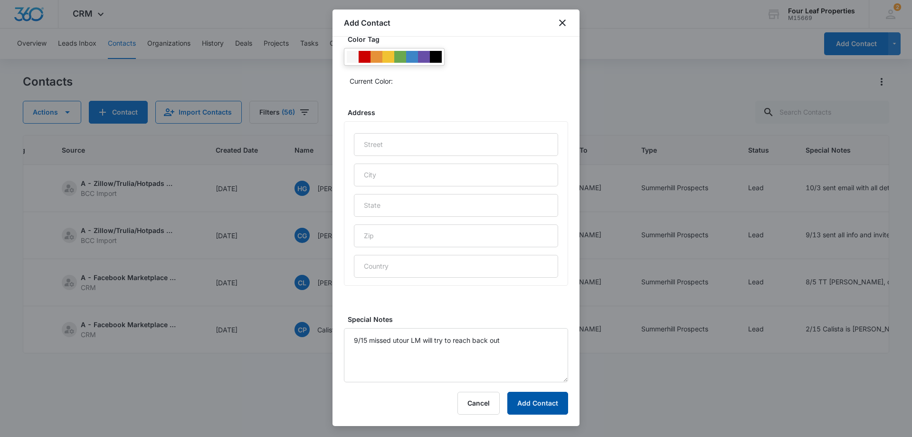
click at [525, 399] on button "Add Contact" at bounding box center [537, 403] width 61 height 23
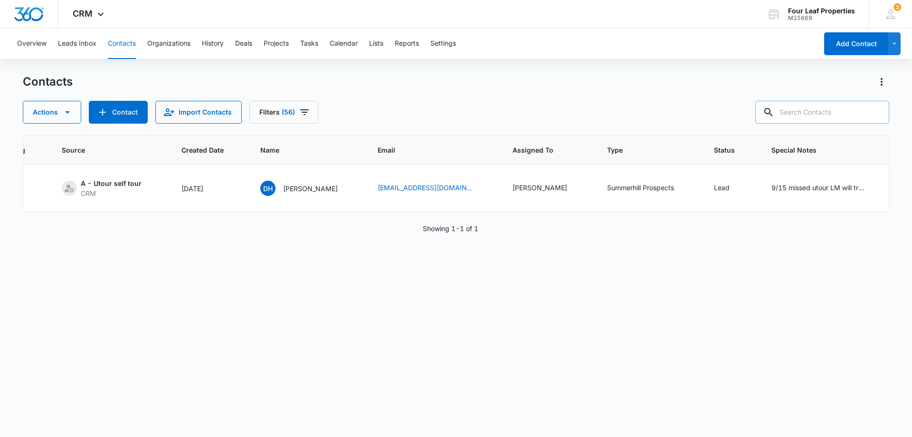
click at [793, 115] on input "text" at bounding box center [823, 112] width 134 height 23
paste input "[PERSON_NAME]"
type input "[PERSON_NAME]"
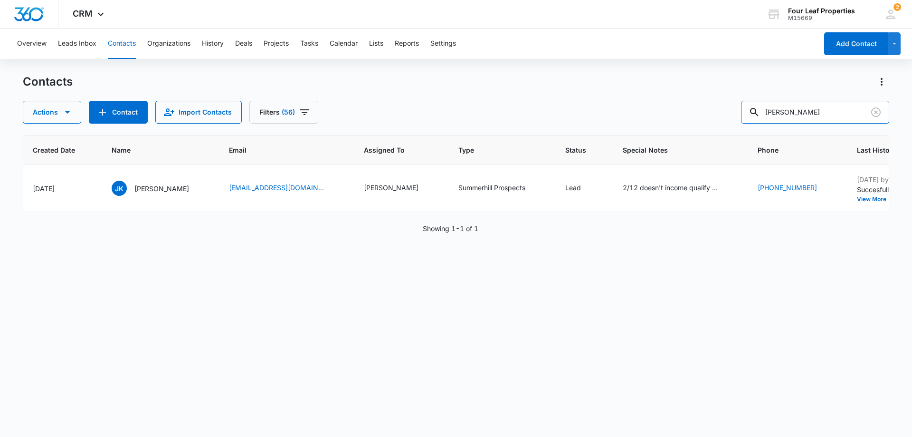
scroll to position [0, 293]
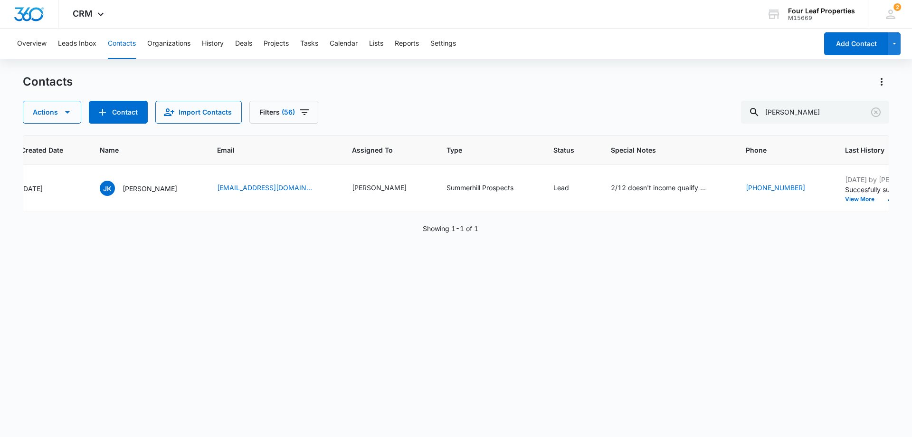
drag, startPoint x: 526, startPoint y: 221, endPoint x: 488, endPoint y: 219, distance: 37.6
click at [488, 219] on div "ID Color Tag Source Created Date Name Email Assigned To Type Status Special Not…" at bounding box center [456, 279] width 867 height 289
click at [128, 116] on button "Contact" at bounding box center [118, 112] width 59 height 23
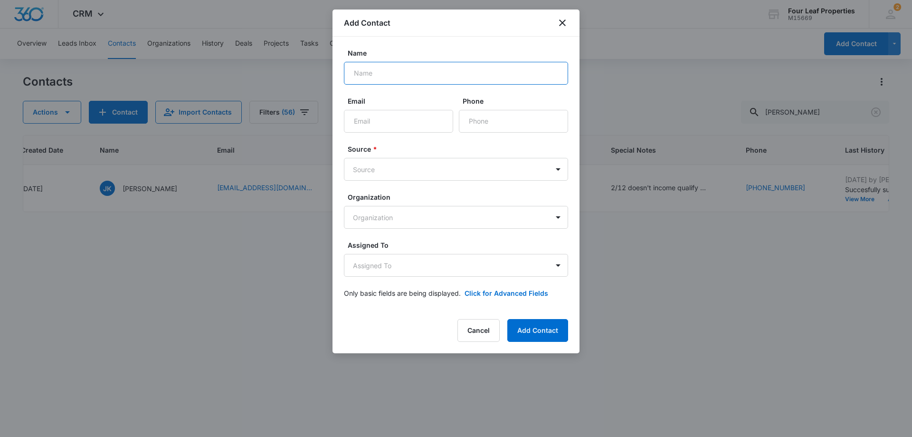
click at [375, 73] on input "Name" at bounding box center [456, 73] width 224 height 23
paste input "[PERSON_NAME]"
type input "[PERSON_NAME]"
click at [405, 122] on input "Email" at bounding box center [398, 121] width 109 height 23
paste input "[EMAIL_ADDRESS][DOMAIN_NAME]"
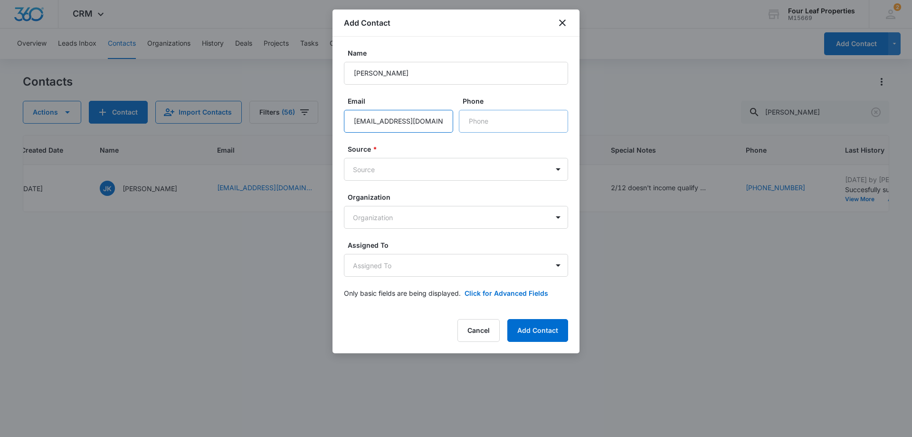
type input "[EMAIL_ADDRESS][DOMAIN_NAME]"
click at [478, 117] on input "Phone" at bounding box center [513, 121] width 109 height 23
paste input "[PHONE_NUMBER]"
type input "[PHONE_NUMBER]"
click at [440, 175] on body "CRM Apps Reputation Websites Forms CRM Email Social Shop Payments POS Content A…" at bounding box center [456, 218] width 912 height 437
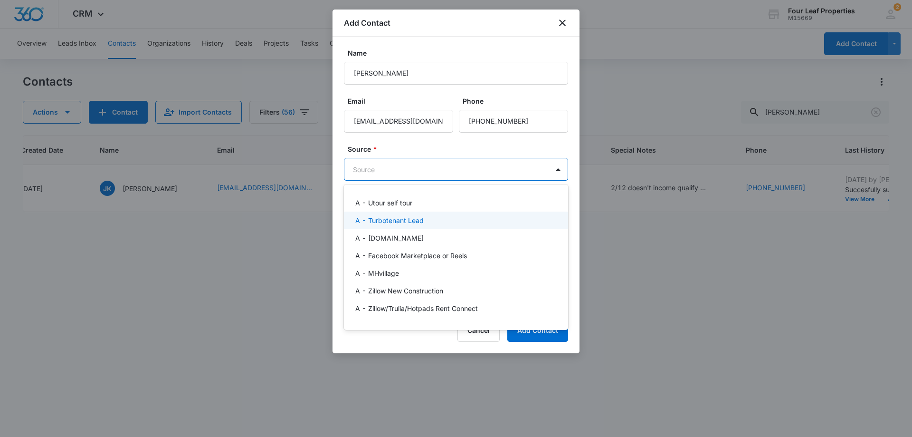
click at [417, 227] on div "A - Turbotenant Lead" at bounding box center [456, 220] width 224 height 18
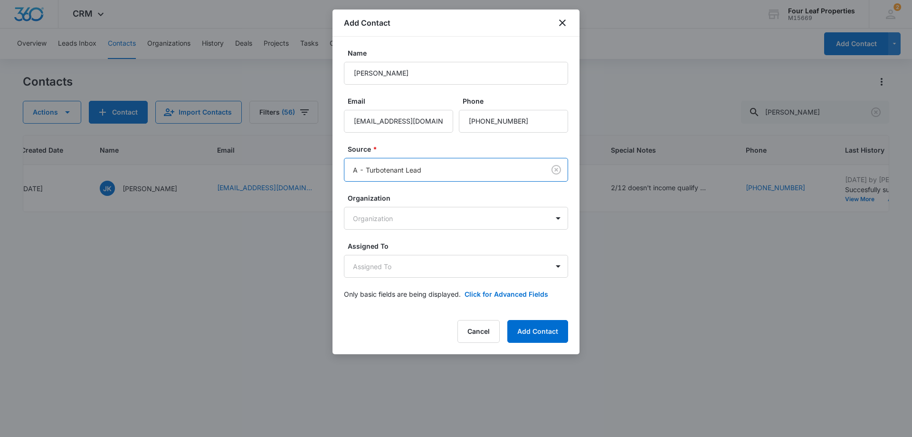
click at [412, 152] on label "Source *" at bounding box center [460, 149] width 224 height 10
click at [420, 261] on body "CRM Apps Reputation Websites Forms CRM Email Social Shop Payments POS Content A…" at bounding box center [456, 218] width 912 height 437
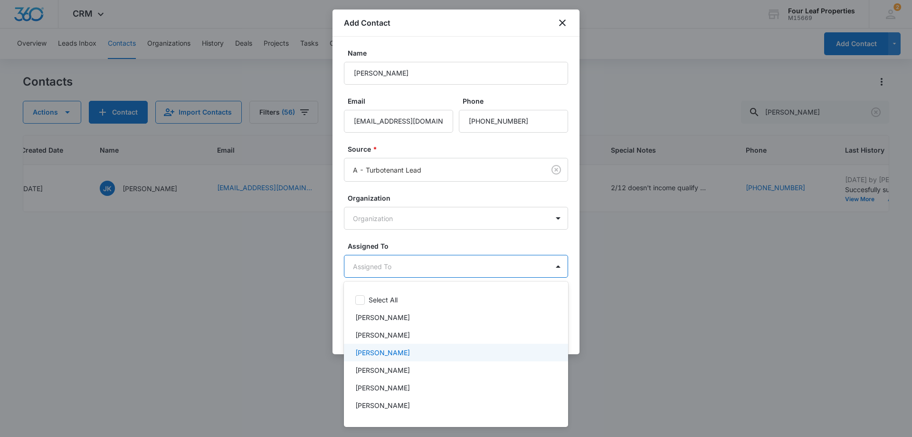
click at [407, 347] on div "[PERSON_NAME]" at bounding box center [456, 353] width 224 height 18
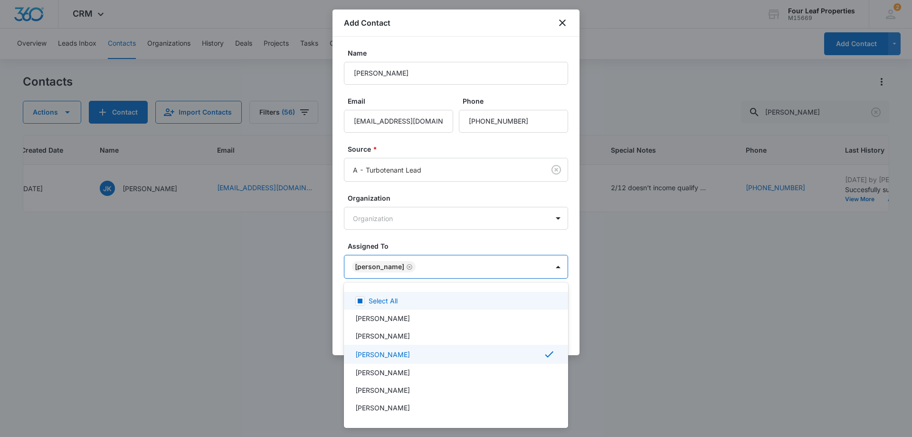
click at [434, 248] on div at bounding box center [456, 218] width 912 height 437
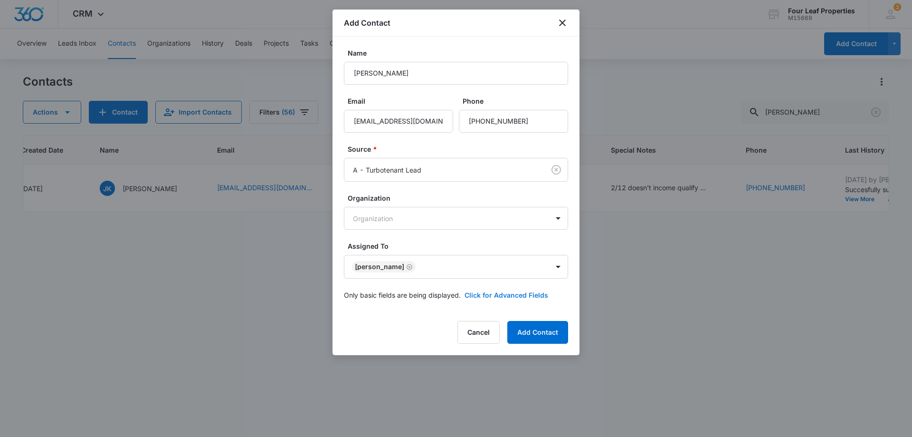
click at [480, 290] on button "Click for Advanced Fields" at bounding box center [507, 295] width 84 height 10
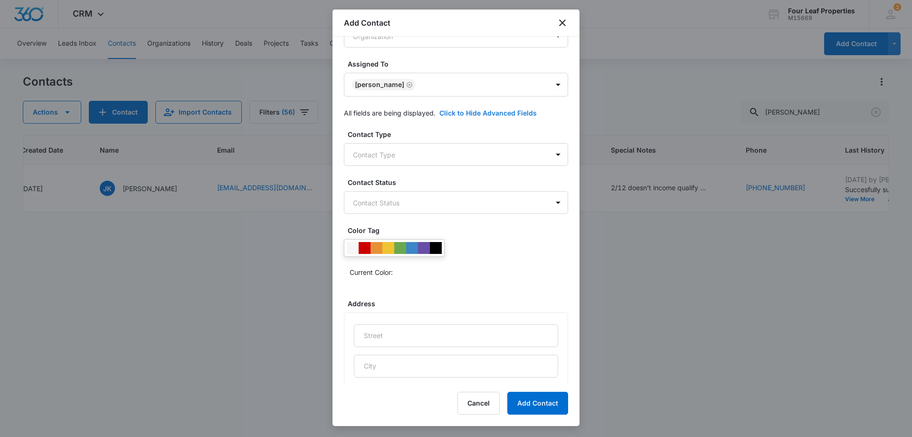
scroll to position [190, 0]
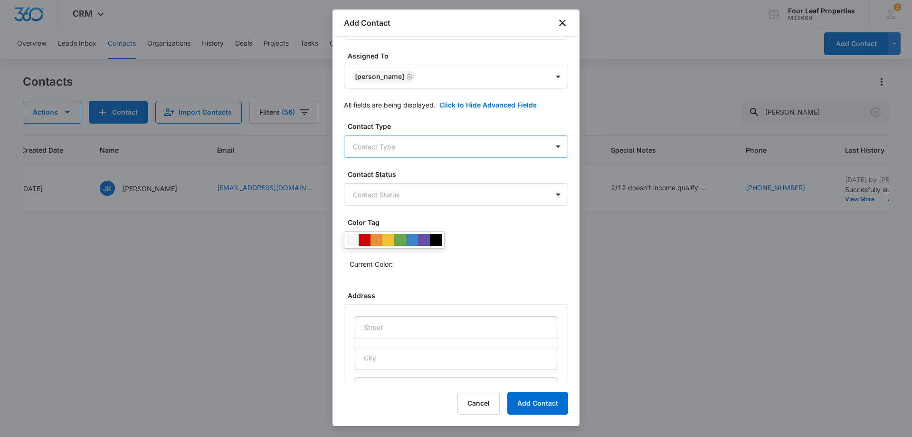
click at [441, 142] on body "CRM Apps Reputation Websites Forms CRM Email Social Shop Payments POS Content A…" at bounding box center [456, 218] width 912 height 437
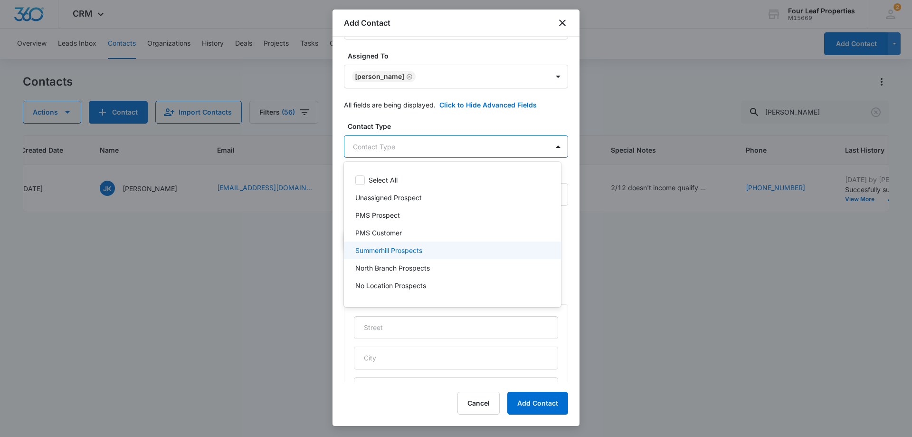
click at [421, 255] on p "Summerhill Prospects" at bounding box center [388, 250] width 67 height 10
click at [445, 130] on div at bounding box center [456, 218] width 912 height 437
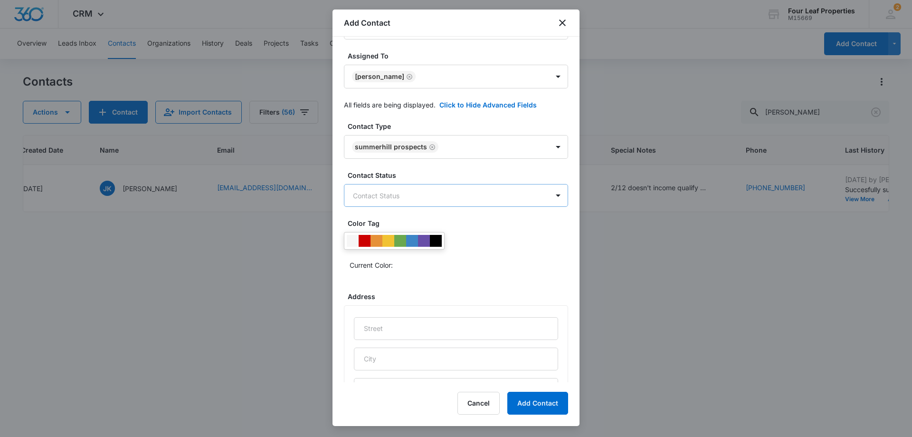
click at [441, 198] on body "CRM Apps Reputation Websites Forms CRM Email Social Shop Payments POS Content A…" at bounding box center [456, 218] width 912 height 437
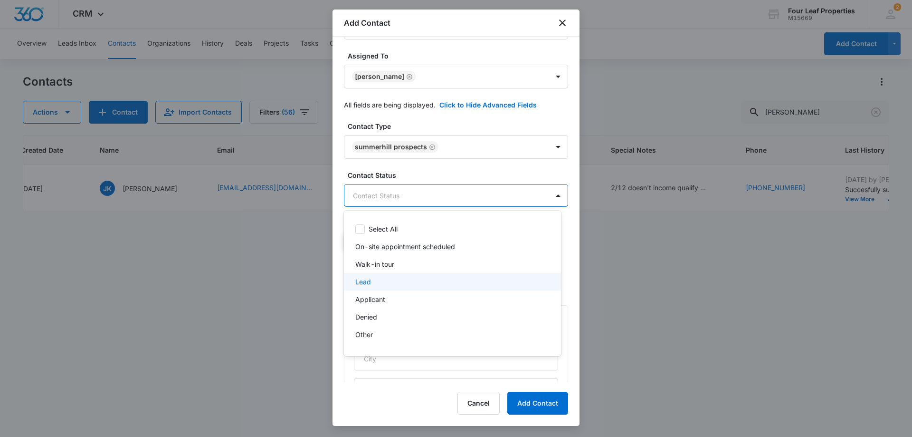
click at [421, 288] on div "Lead" at bounding box center [452, 282] width 217 height 18
click at [448, 163] on div at bounding box center [456, 218] width 912 height 437
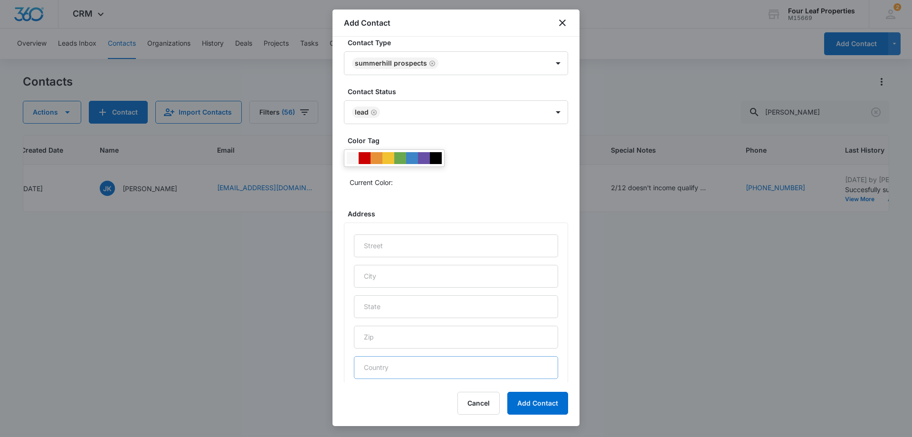
scroll to position [375, 0]
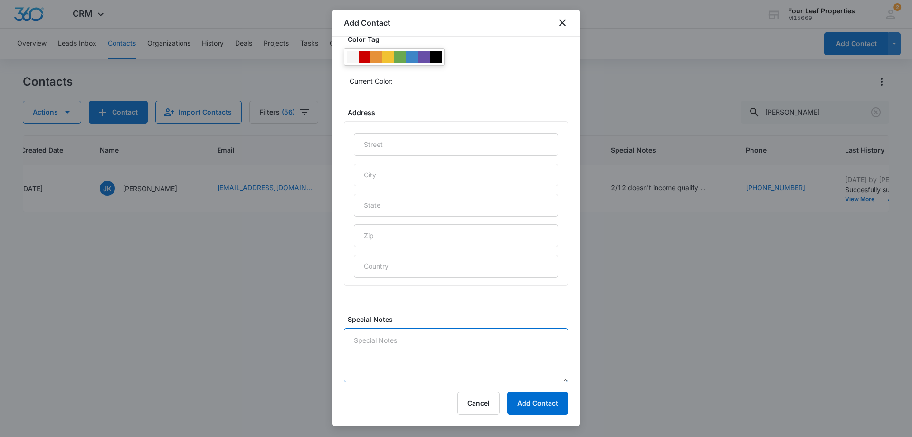
click at [428, 359] on textarea "Special Notes" at bounding box center [456, 355] width 224 height 54
type textarea "L"
type textarea "9/15 LM and replied on turbo"
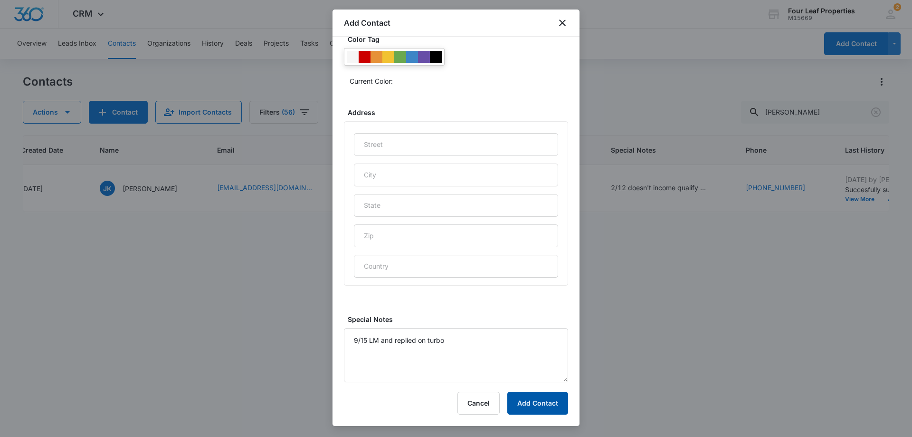
click at [526, 404] on button "Add Contact" at bounding box center [537, 403] width 61 height 23
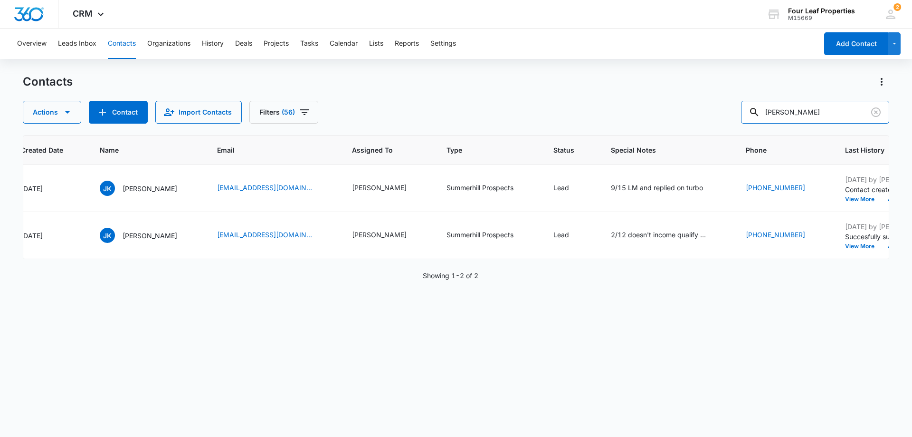
drag, startPoint x: 759, startPoint y: 115, endPoint x: 710, endPoint y: 118, distance: 49.1
click at [713, 118] on div "Actions Contact Import Contacts Filters (56) [PERSON_NAME]" at bounding box center [456, 112] width 867 height 23
type input "[PERSON_NAME]"
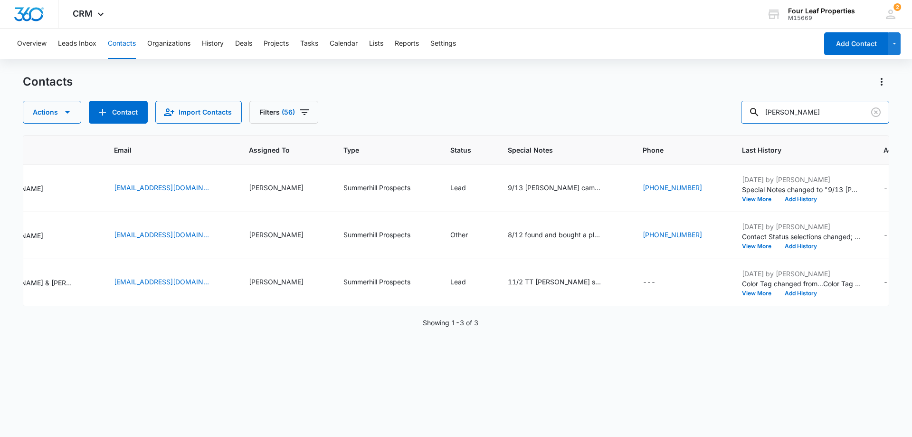
scroll to position [0, 486]
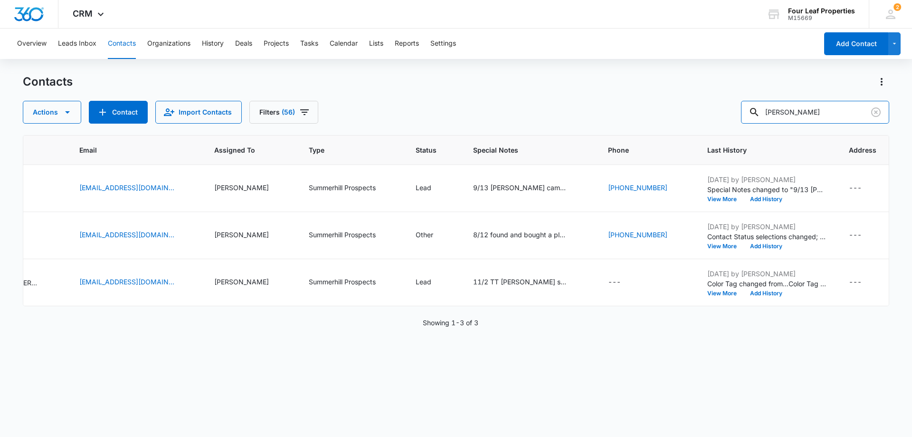
drag, startPoint x: 821, startPoint y: 112, endPoint x: 719, endPoint y: 112, distance: 101.7
click at [719, 112] on div "Actions Contact Import Contacts Filters (56) [PERSON_NAME]" at bounding box center [456, 112] width 867 height 23
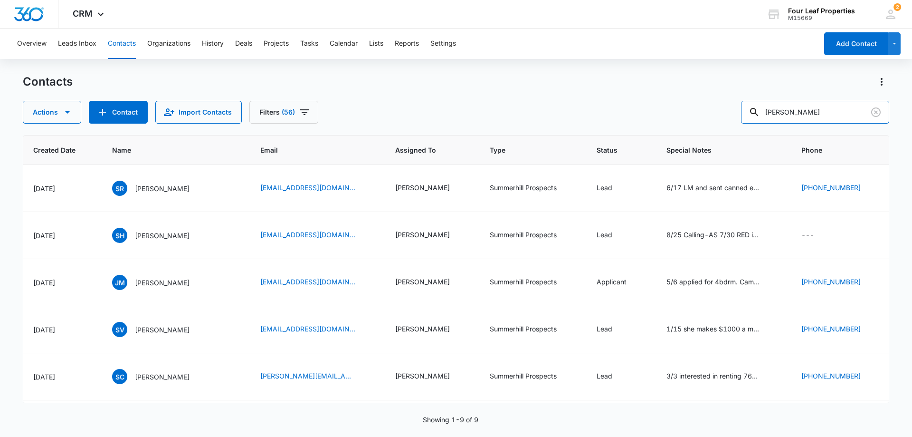
scroll to position [0, 249]
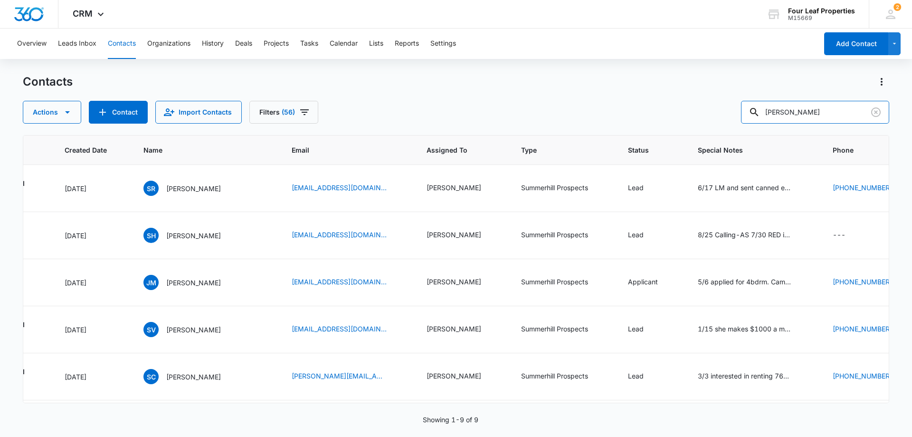
drag, startPoint x: 823, startPoint y: 109, endPoint x: 579, endPoint y: 119, distance: 244.4
click at [587, 118] on div "Actions Contact Import Contacts Filters (56) [PERSON_NAME]" at bounding box center [456, 112] width 867 height 23
type input "[DEMOGRAPHIC_DATA]"
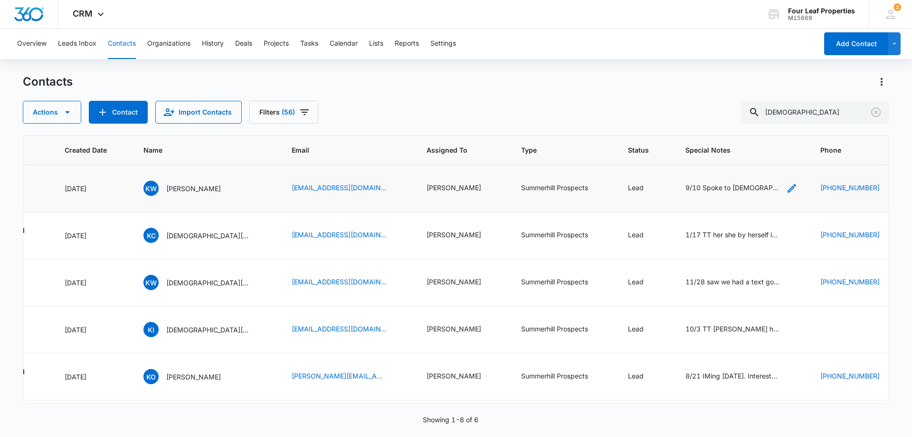
click at [730, 189] on div "9/10 Spoke to [DEMOGRAPHIC_DATA] her and 2 daughters no pets 4000 monthly incom…" at bounding box center [733, 187] width 95 height 10
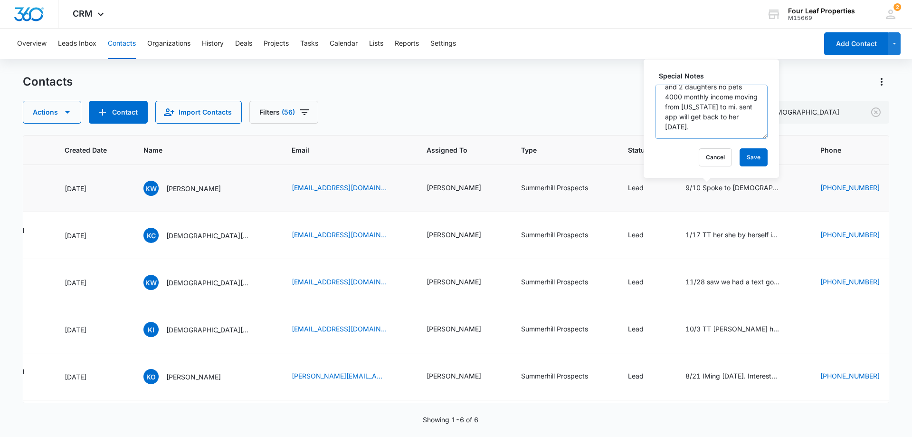
scroll to position [0, 0]
click at [705, 157] on button "Cancel" at bounding box center [715, 157] width 33 height 18
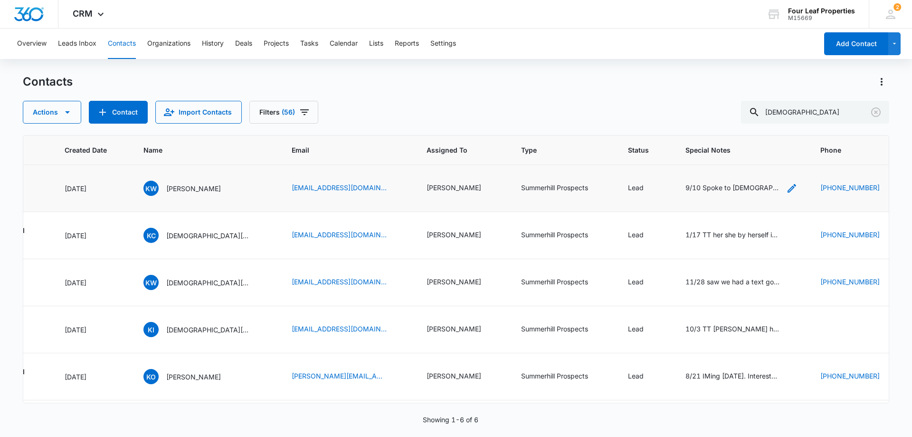
click at [686, 187] on div "9/10 Spoke to [DEMOGRAPHIC_DATA] her and 2 daughters no pets 4000 monthly incom…" at bounding box center [733, 187] width 95 height 10
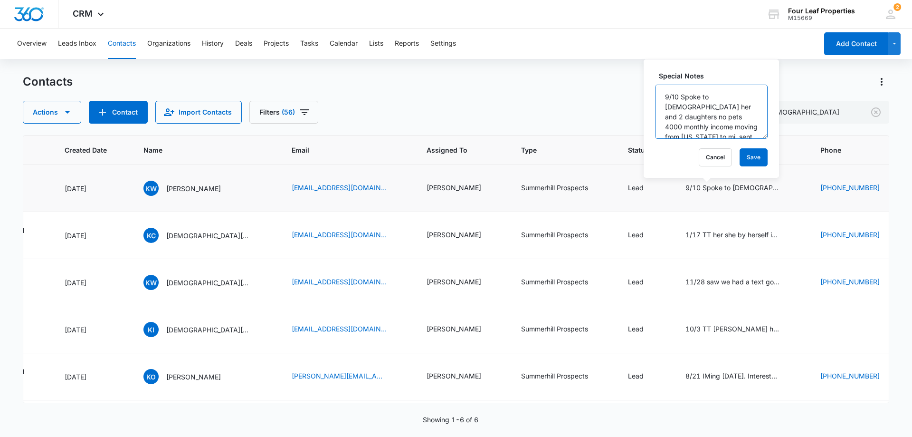
click at [664, 102] on textarea "9/10 Spoke to [DEMOGRAPHIC_DATA] her and 2 daughters no pets 4000 monthly incom…" at bounding box center [711, 112] width 113 height 54
click at [667, 97] on textarea "9/10 Spoke to [DEMOGRAPHIC_DATA] her and 2 daughters no pets 4000 monthly incom…" at bounding box center [711, 112] width 113 height 54
type textarea "9/15 got busy with work is gonna try to fill out app [DATE] Spoke to [DEMOGRAPH…"
click at [740, 159] on button "Save" at bounding box center [754, 157] width 28 height 18
